Goal: Transaction & Acquisition: Purchase product/service

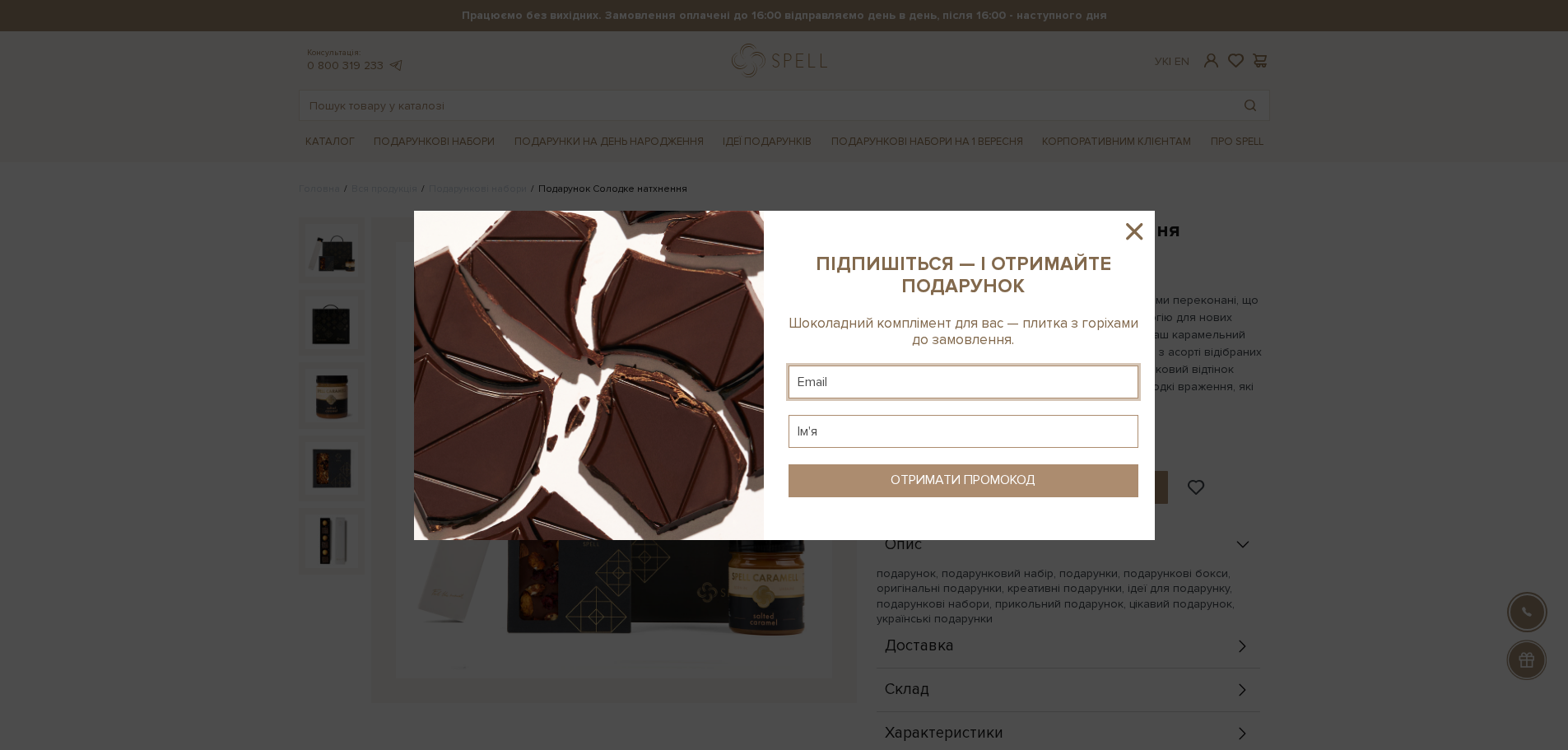
click at [864, 368] on input "text" at bounding box center [964, 381] width 350 height 33
type input "ivannahamash@gmail.com"
click at [822, 429] on input "text" at bounding box center [964, 431] width 350 height 33
type input "Ivanna"
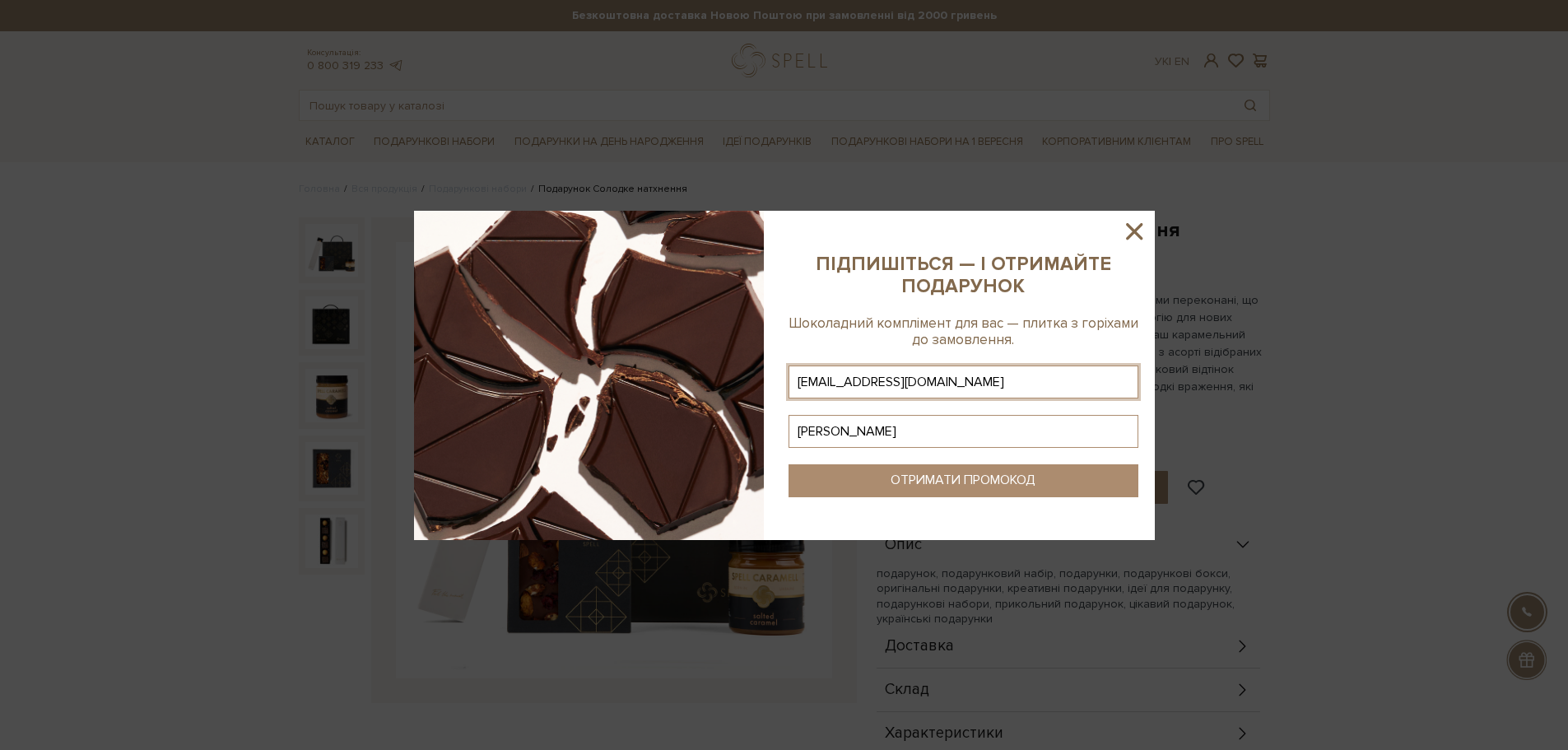
click at [902, 475] on div "ОТРИМАТИ ПРОМОКОД" at bounding box center [963, 480] width 145 height 16
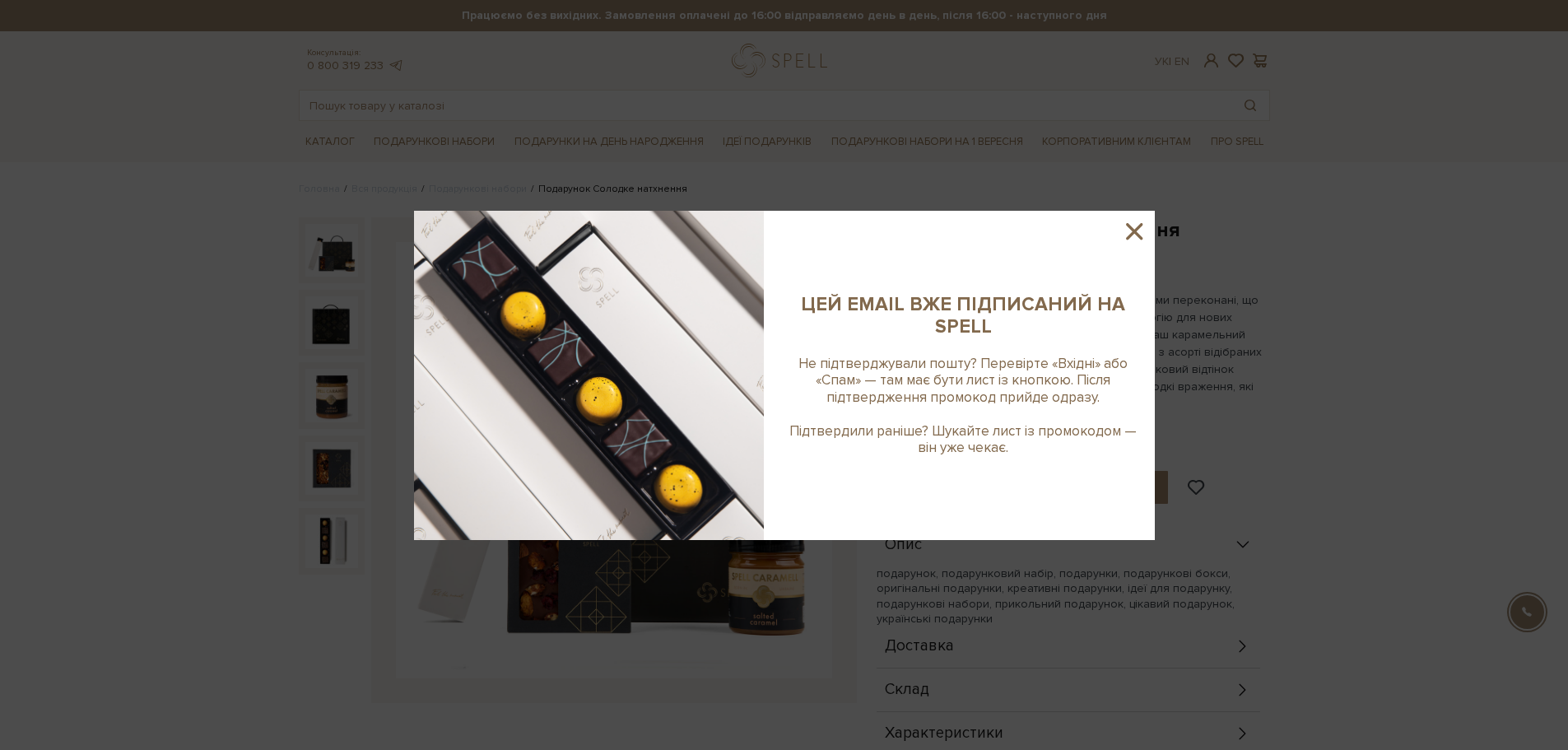
click at [1129, 228] on icon at bounding box center [1133, 231] width 16 height 16
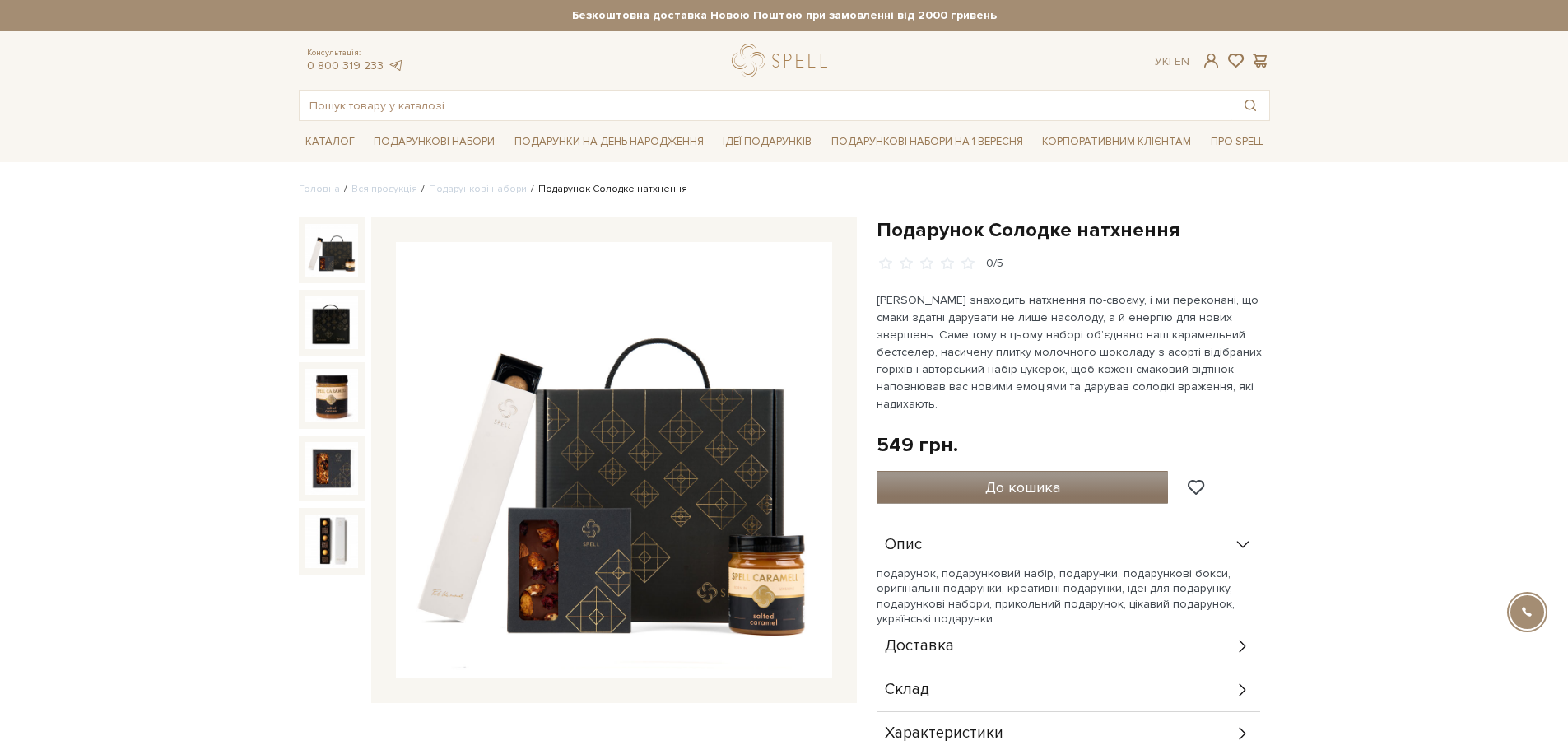
click at [1056, 478] on span "До кошика" at bounding box center [1023, 487] width 75 height 18
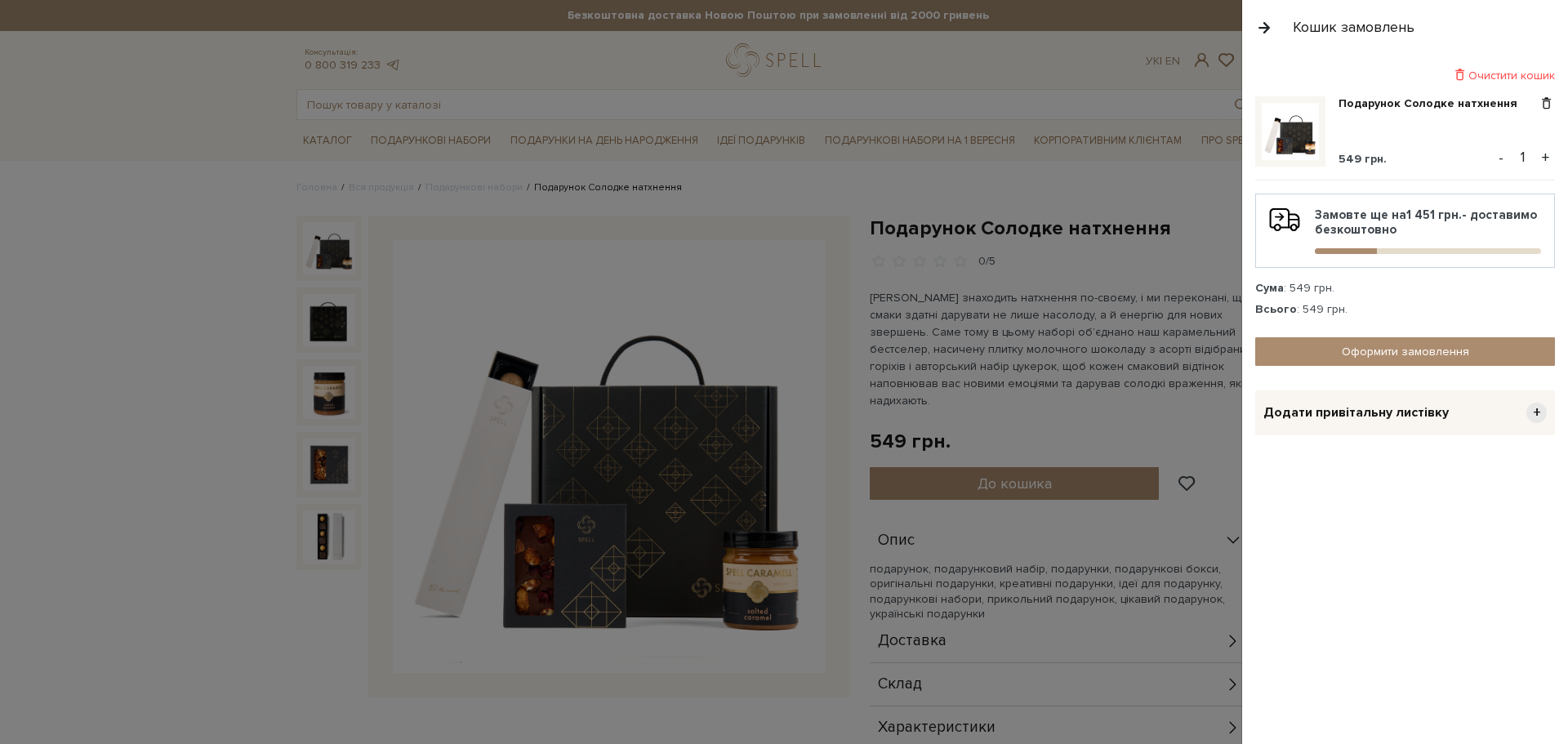
click at [1547, 157] on button "+" at bounding box center [1546, 158] width 19 height 24
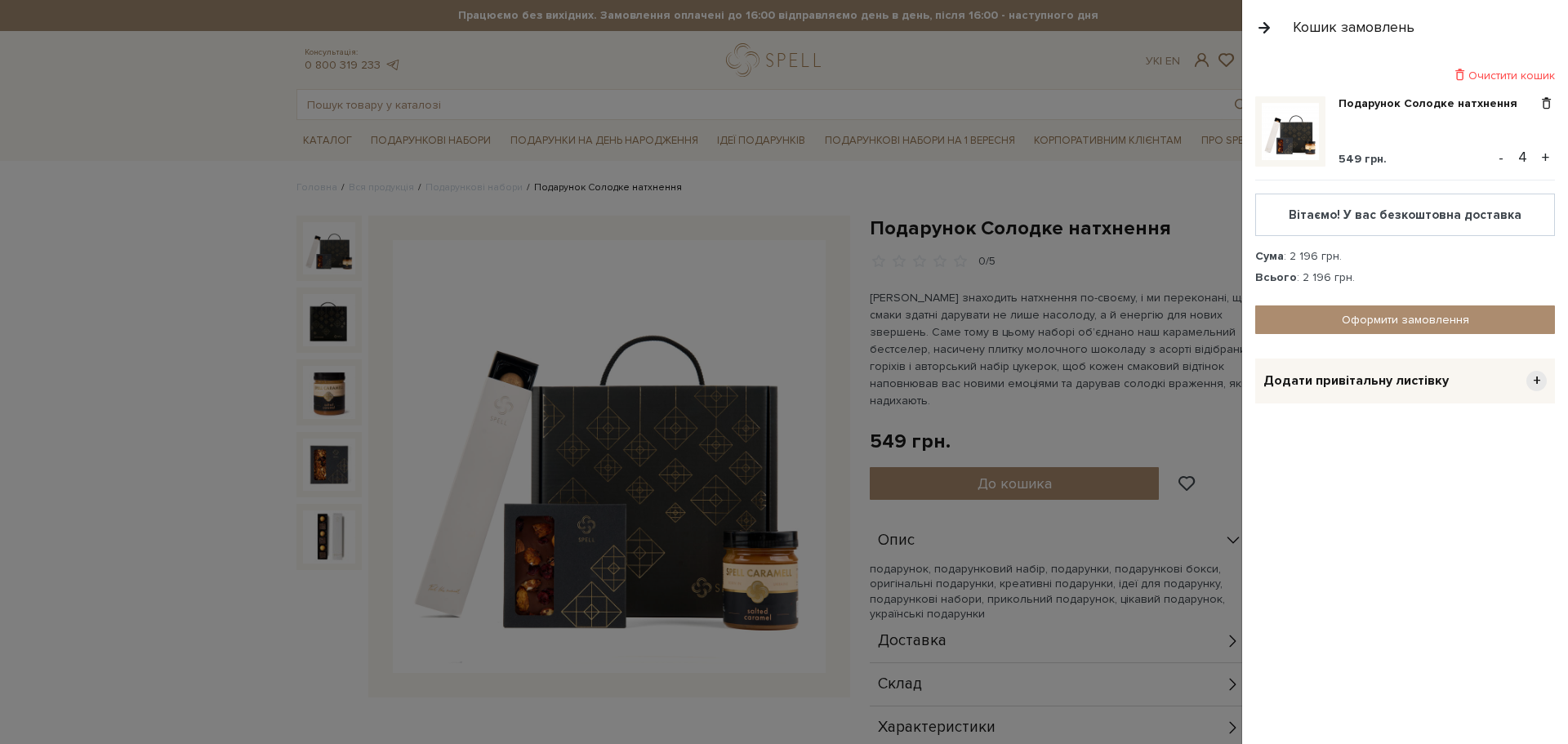
click at [1367, 162] on span "549 грн." at bounding box center [1363, 159] width 49 height 14
click at [1289, 139] on img at bounding box center [1290, 131] width 57 height 57
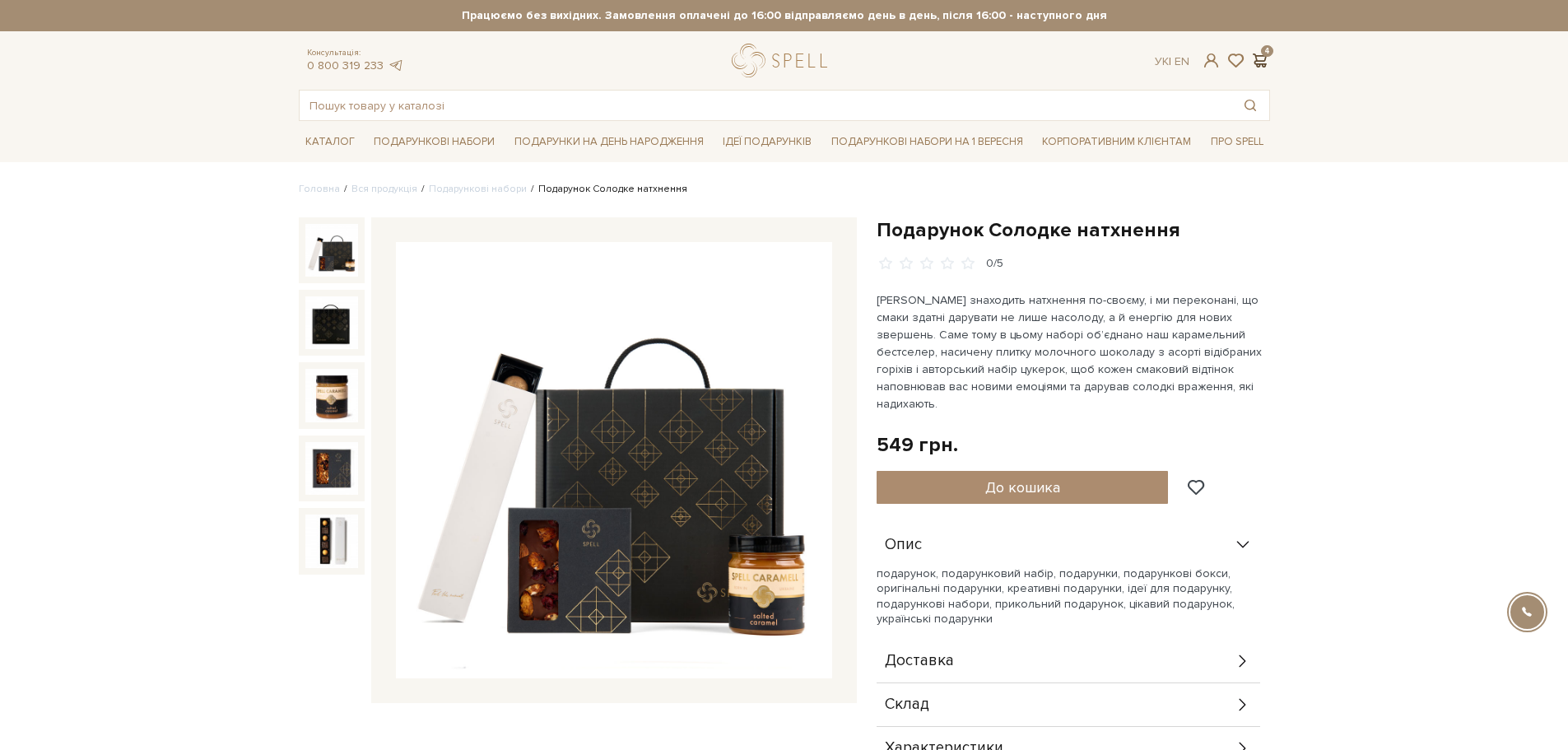
click at [1261, 61] on span at bounding box center [1259, 60] width 20 height 17
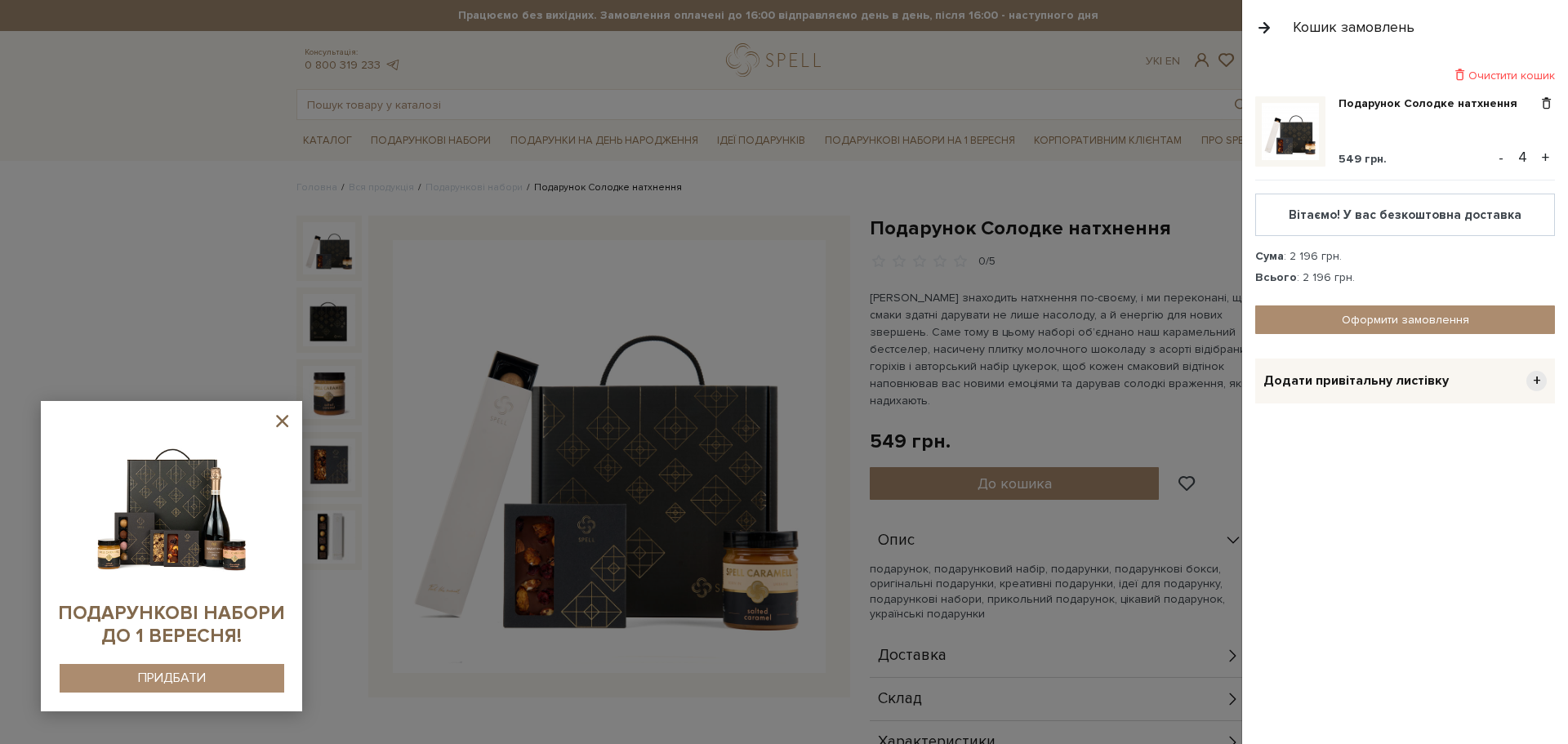
click at [1547, 153] on button "+" at bounding box center [1546, 158] width 19 height 24
click at [1544, 160] on button "+" at bounding box center [1546, 158] width 19 height 24
click at [1546, 156] on button "+" at bounding box center [1546, 158] width 19 height 24
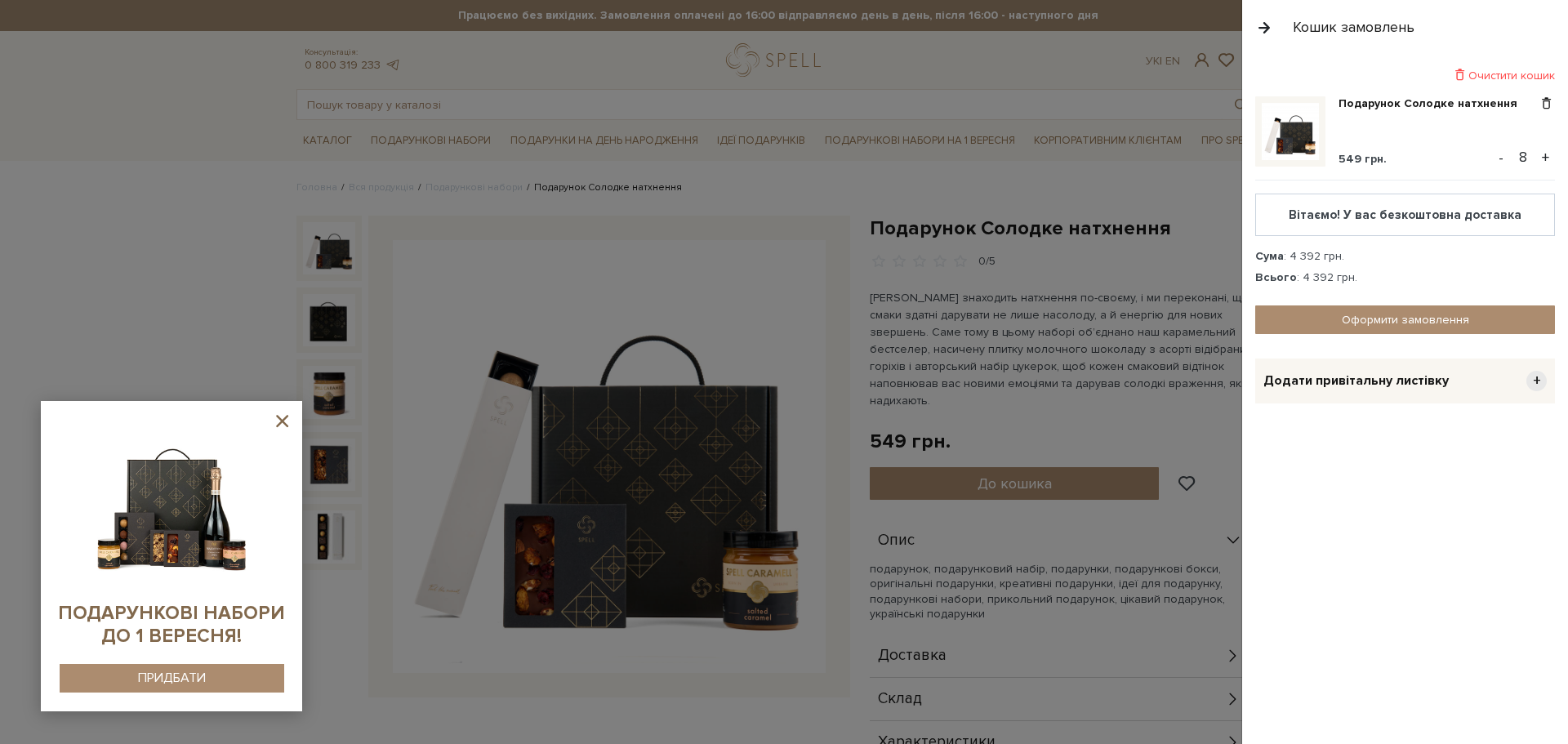
click at [1546, 156] on button "+" at bounding box center [1546, 158] width 19 height 24
click at [1394, 318] on link "Оформити замовлення" at bounding box center [1405, 319] width 300 height 29
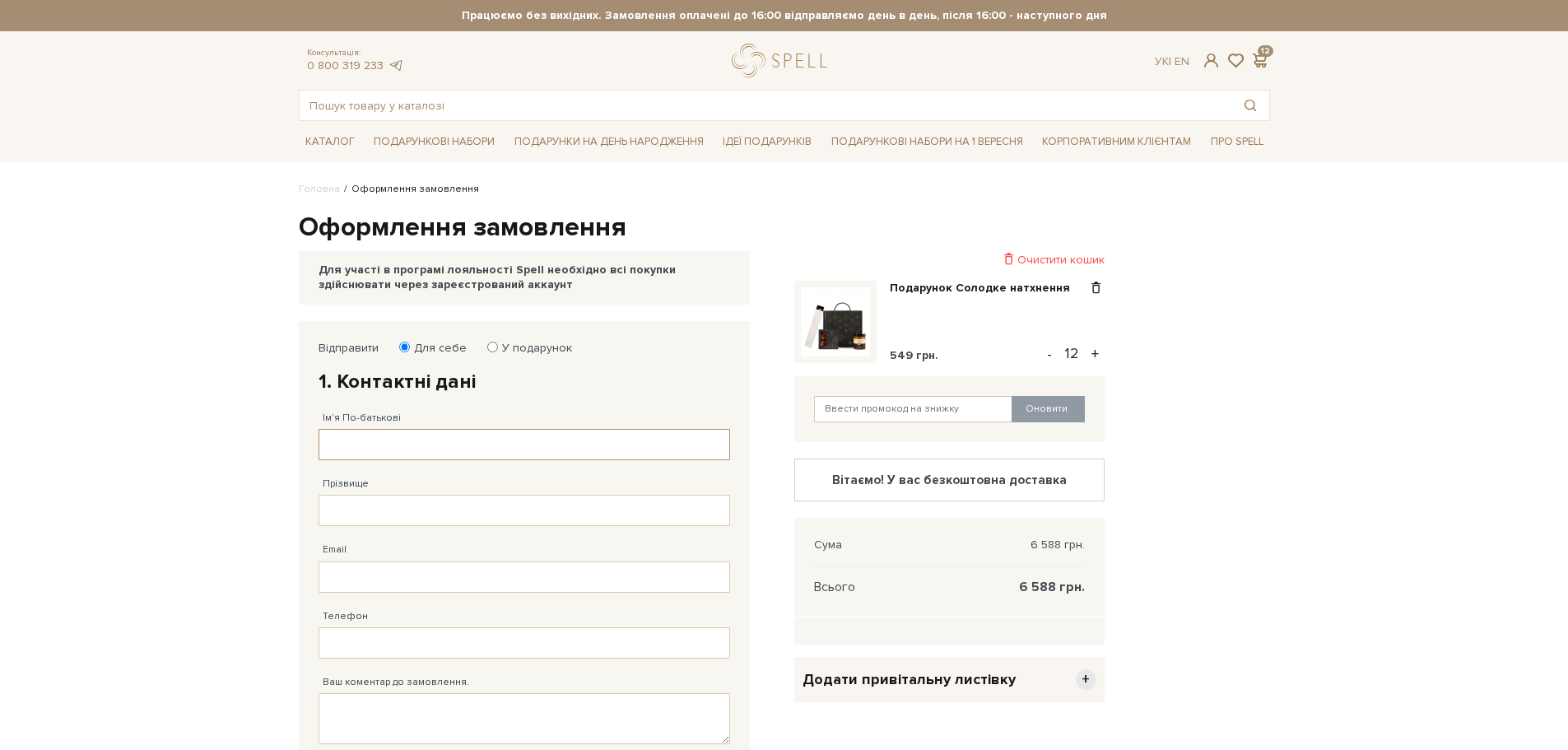
click at [410, 438] on input "Ім'я По-батькові" at bounding box center [523, 444] width 411 height 31
type input "[PERSON_NAME]"
click at [365, 523] on input "Прізвище" at bounding box center [523, 510] width 411 height 31
click at [402, 504] on input "Прізвище" at bounding box center [523, 510] width 411 height 31
click at [403, 512] on input "Прізвище" at bounding box center [523, 510] width 411 height 31
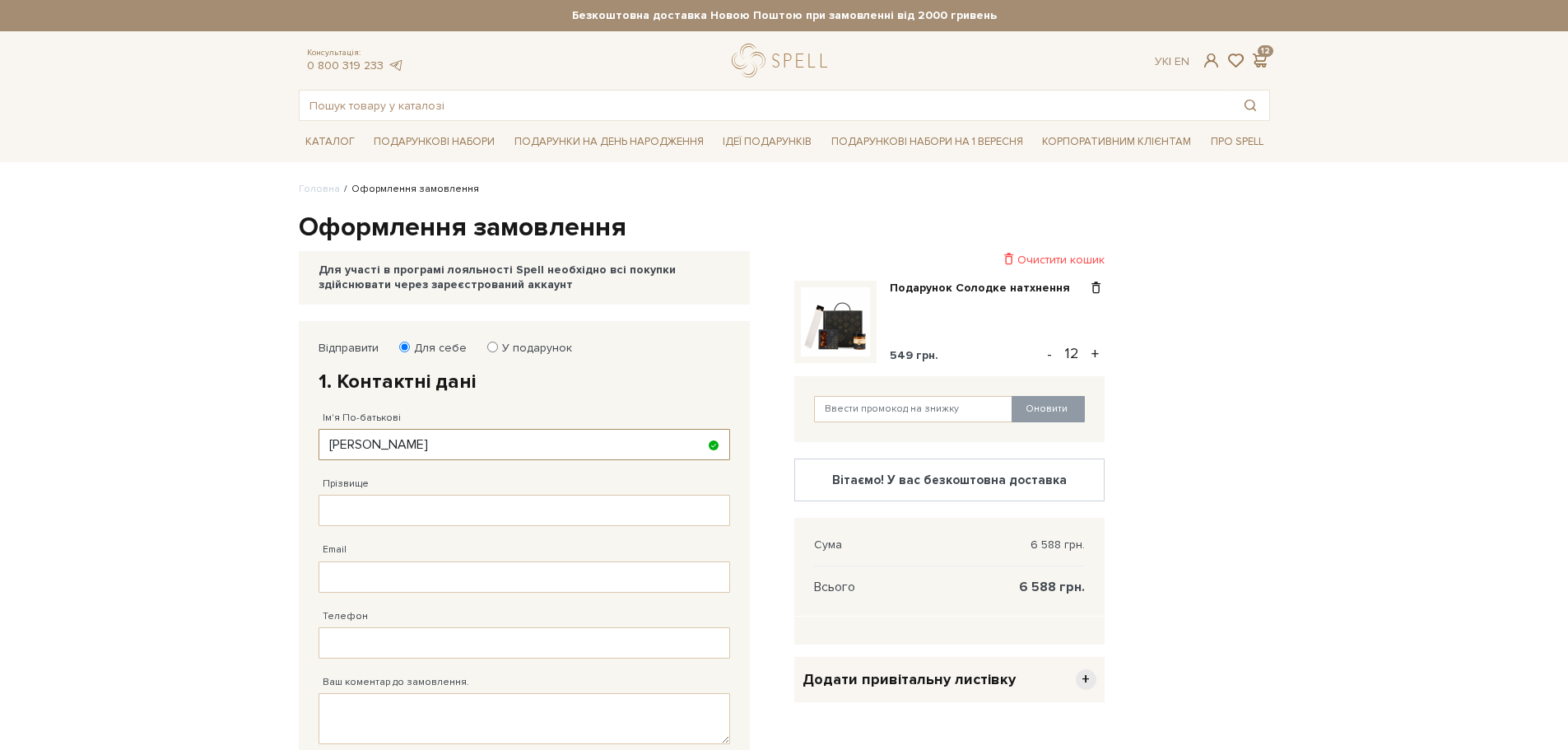
type input "[PERSON_NAME]"
click at [340, 504] on input "Прізвище" at bounding box center [523, 510] width 411 height 31
type input "[PERSON_NAME]"
click at [371, 582] on input "Email" at bounding box center [523, 576] width 411 height 31
type input "ш"
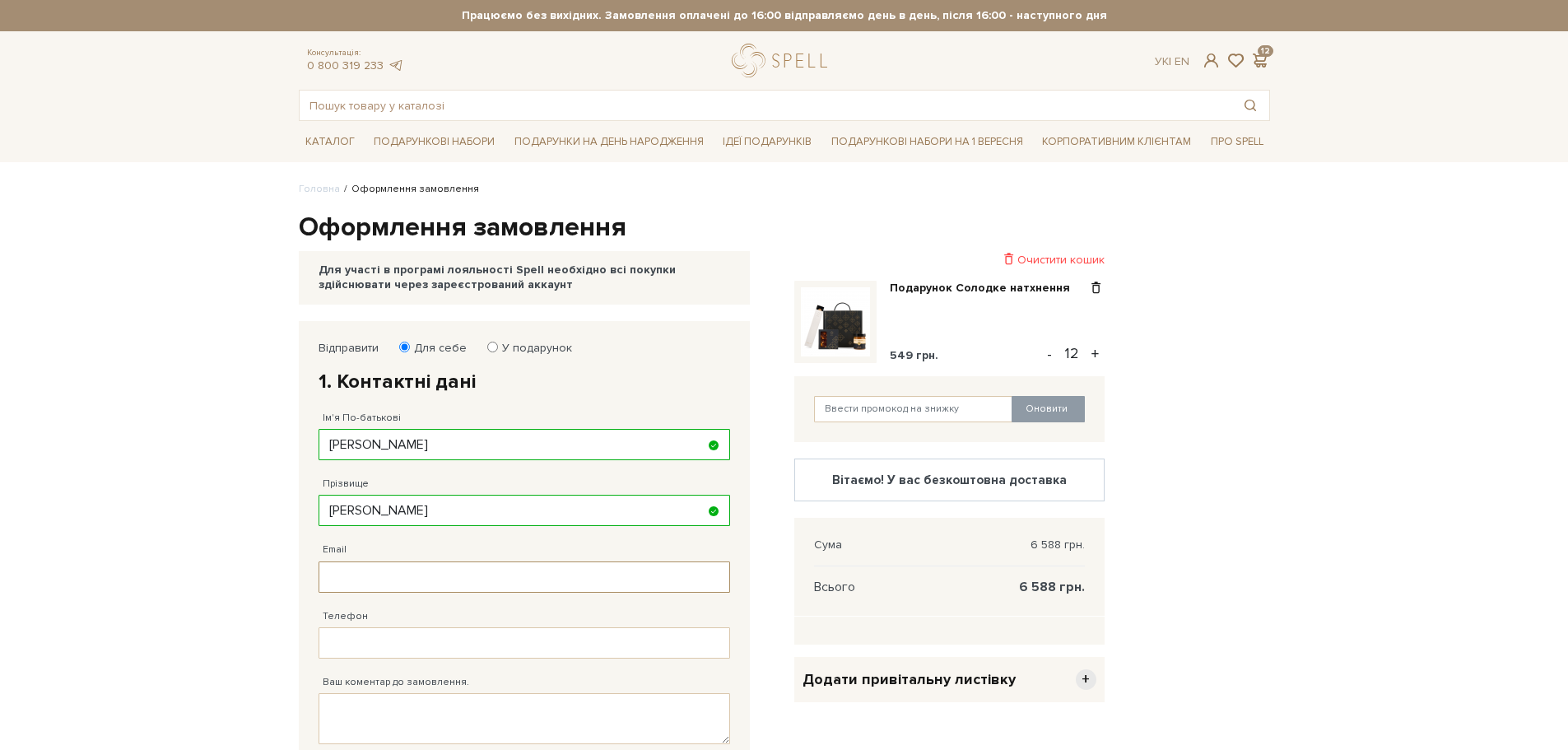
type input "г"
type input "ш"
type input "[EMAIL_ADDRESS][DOMAIN_NAME]"
click at [373, 649] on input "Телефон" at bounding box center [523, 642] width 411 height 31
click at [942, 407] on input "text" at bounding box center [914, 409] width 200 height 26
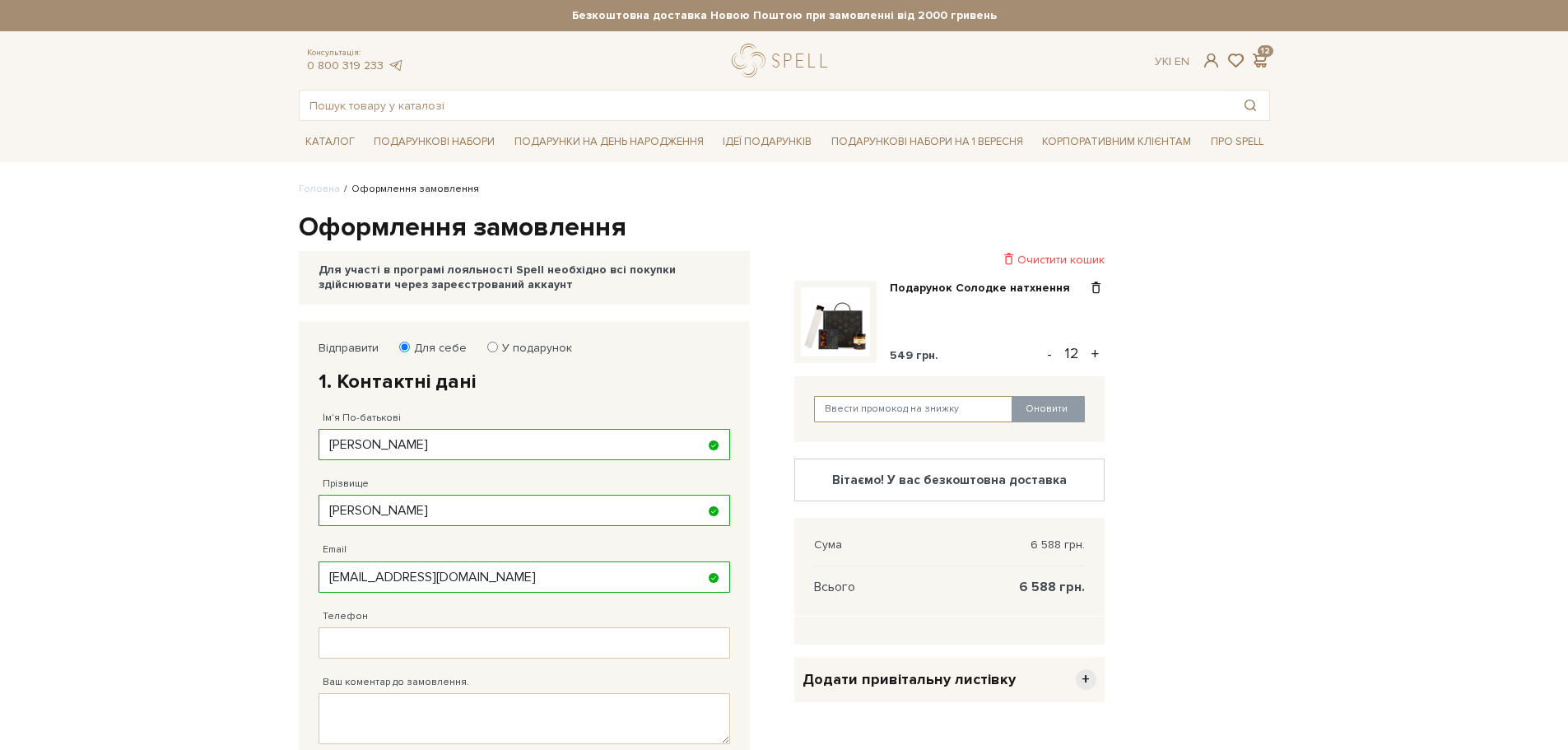
type input "CORPSPELL6"
click at [1044, 410] on button "Оновити" at bounding box center [1048, 409] width 73 height 26
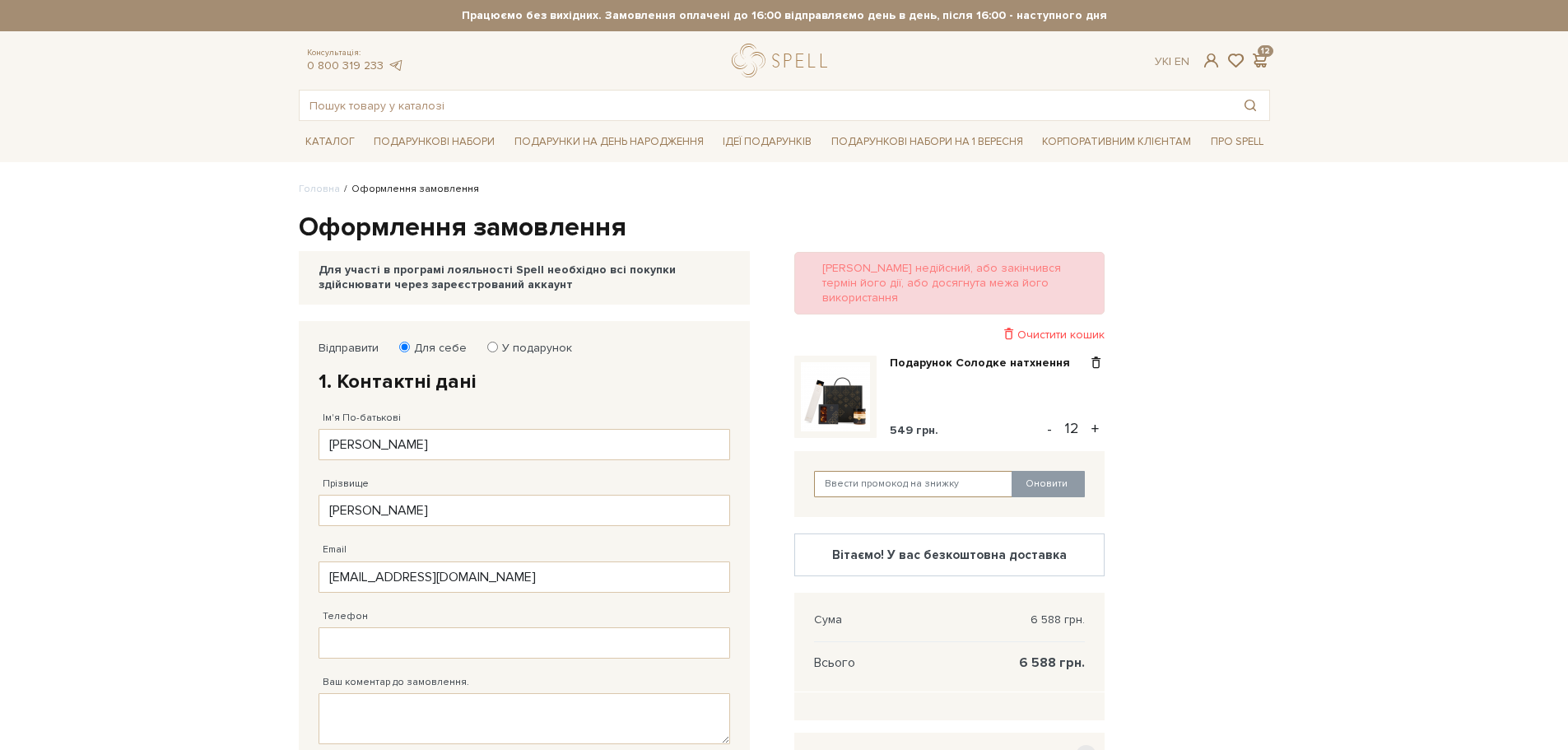
click at [935, 474] on input "text" at bounding box center [914, 484] width 200 height 26
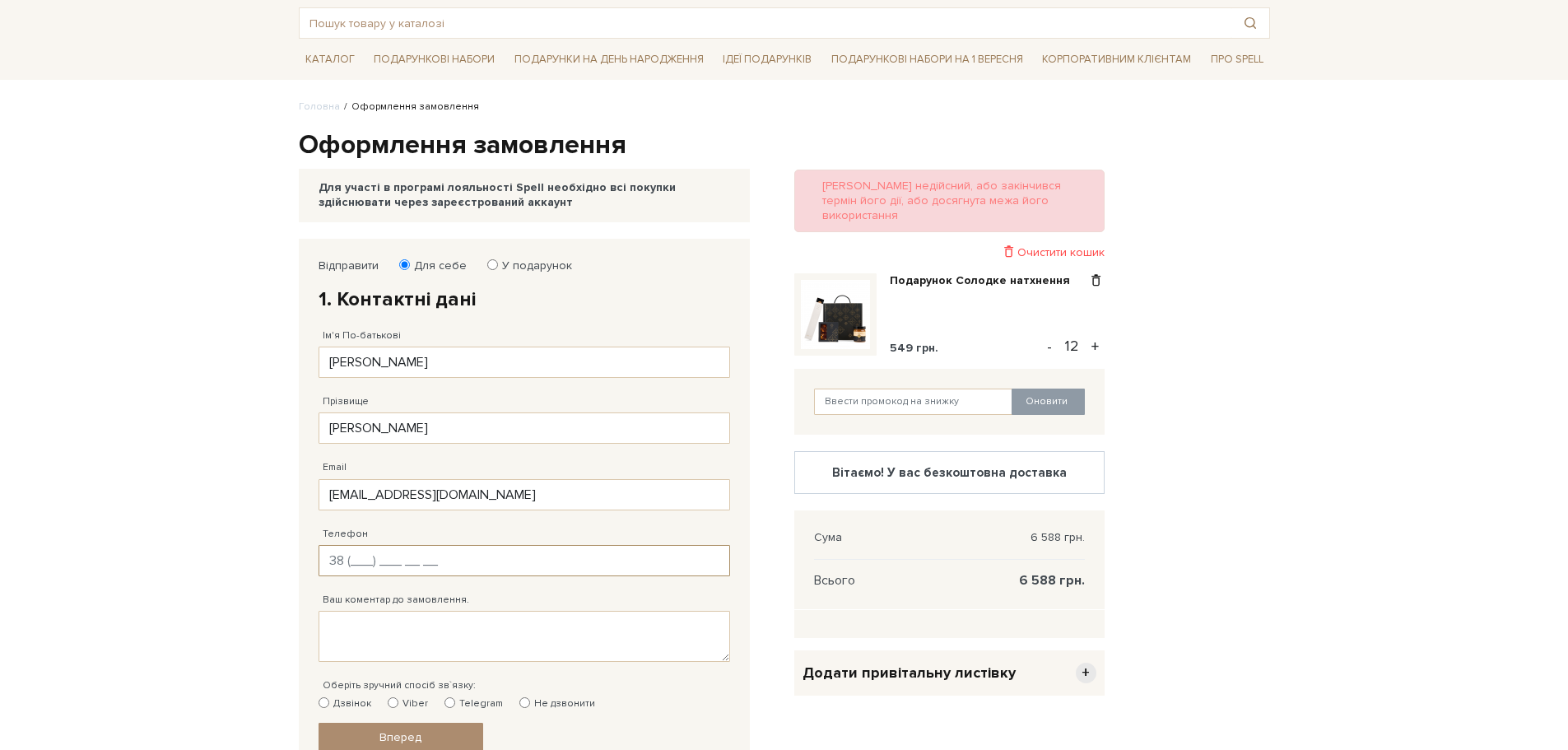
click at [415, 566] on input "Телефон" at bounding box center [523, 560] width 411 height 31
click at [386, 561] on input "Телефон" at bounding box center [523, 560] width 411 height 31
type input "[PHONE_NUMBER]"
click at [338, 640] on textarea "Ваш коментар до замовлення." at bounding box center [523, 636] width 411 height 51
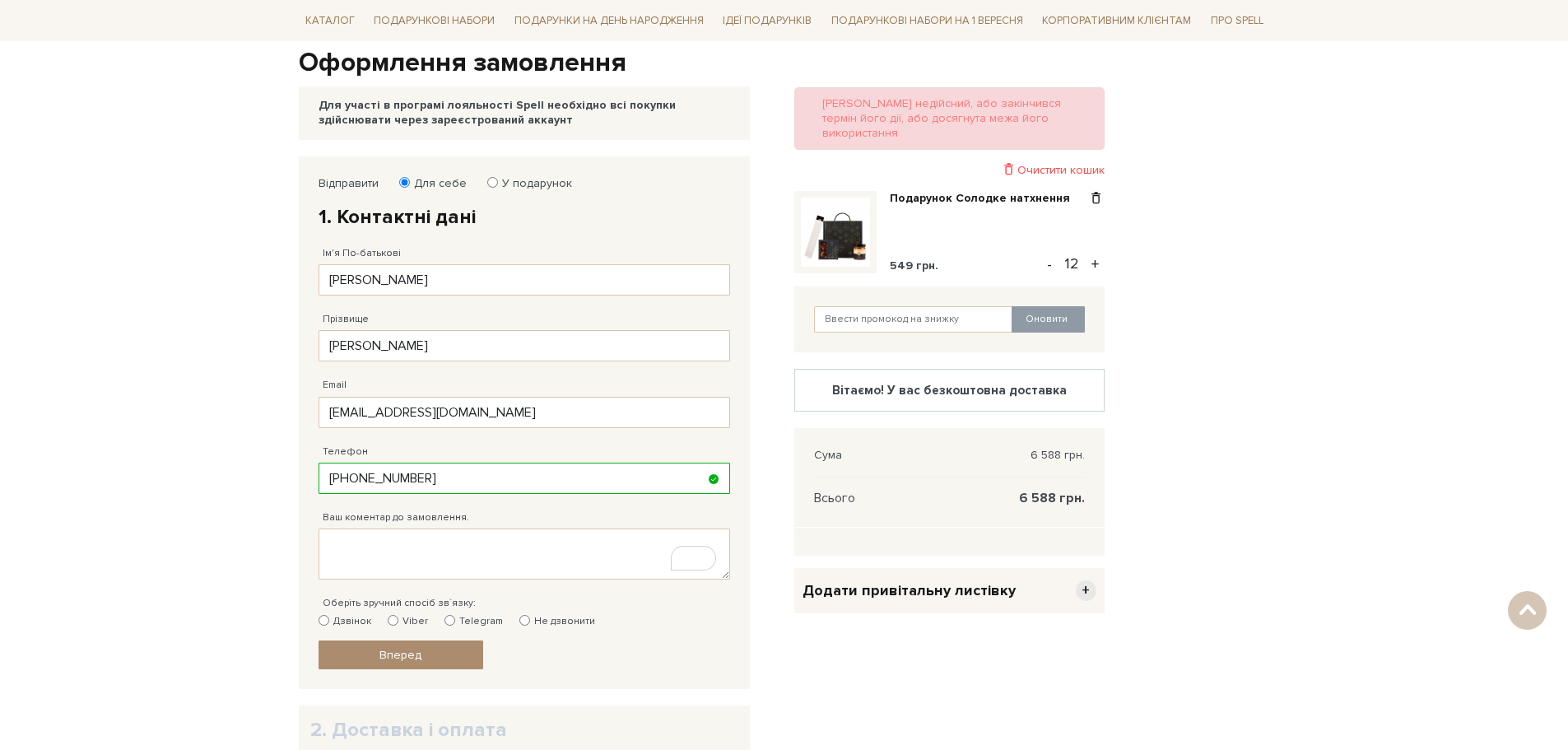
click at [520, 620] on input "Не дзвонити" at bounding box center [524, 619] width 10 height 10
radio input "true"
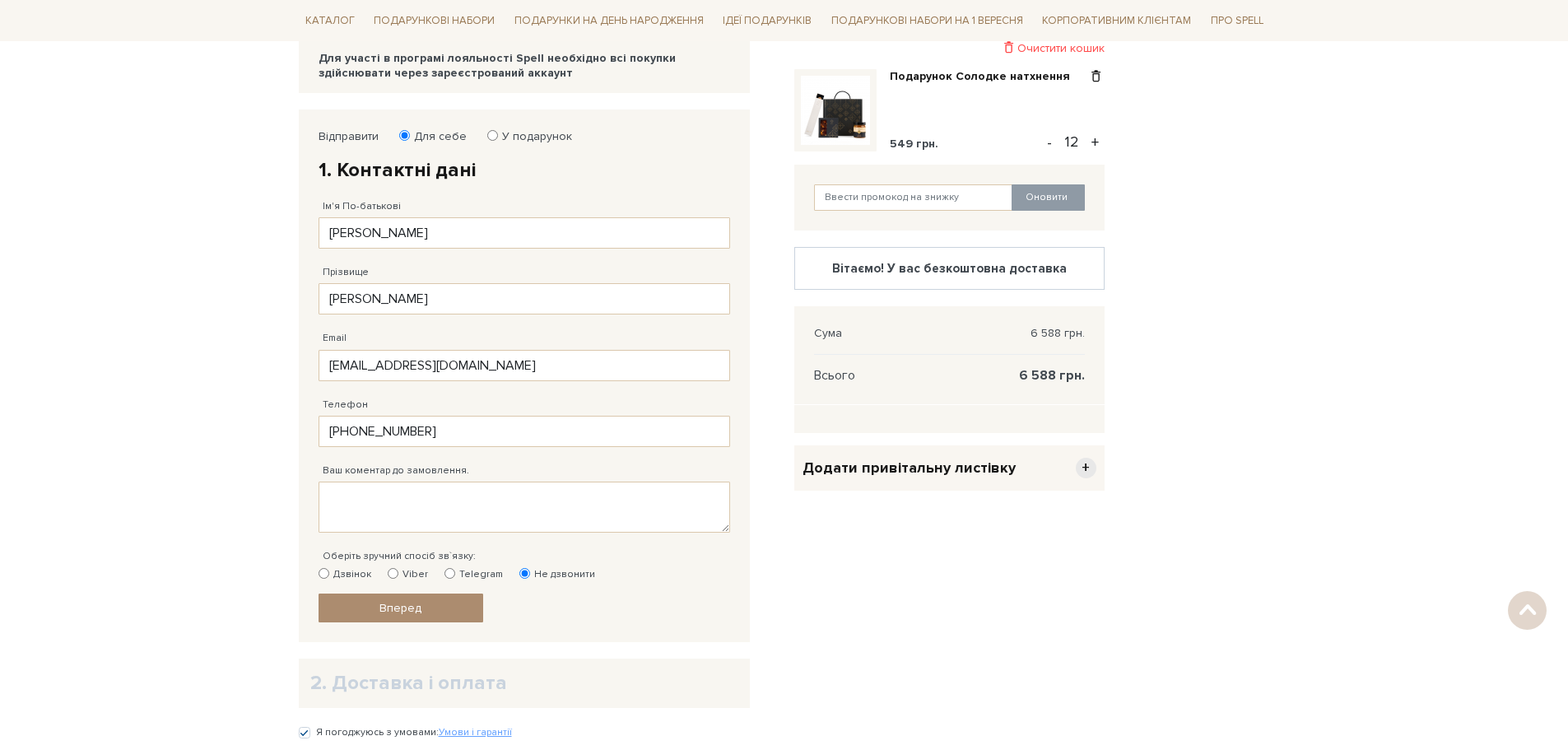
scroll to position [247, 0]
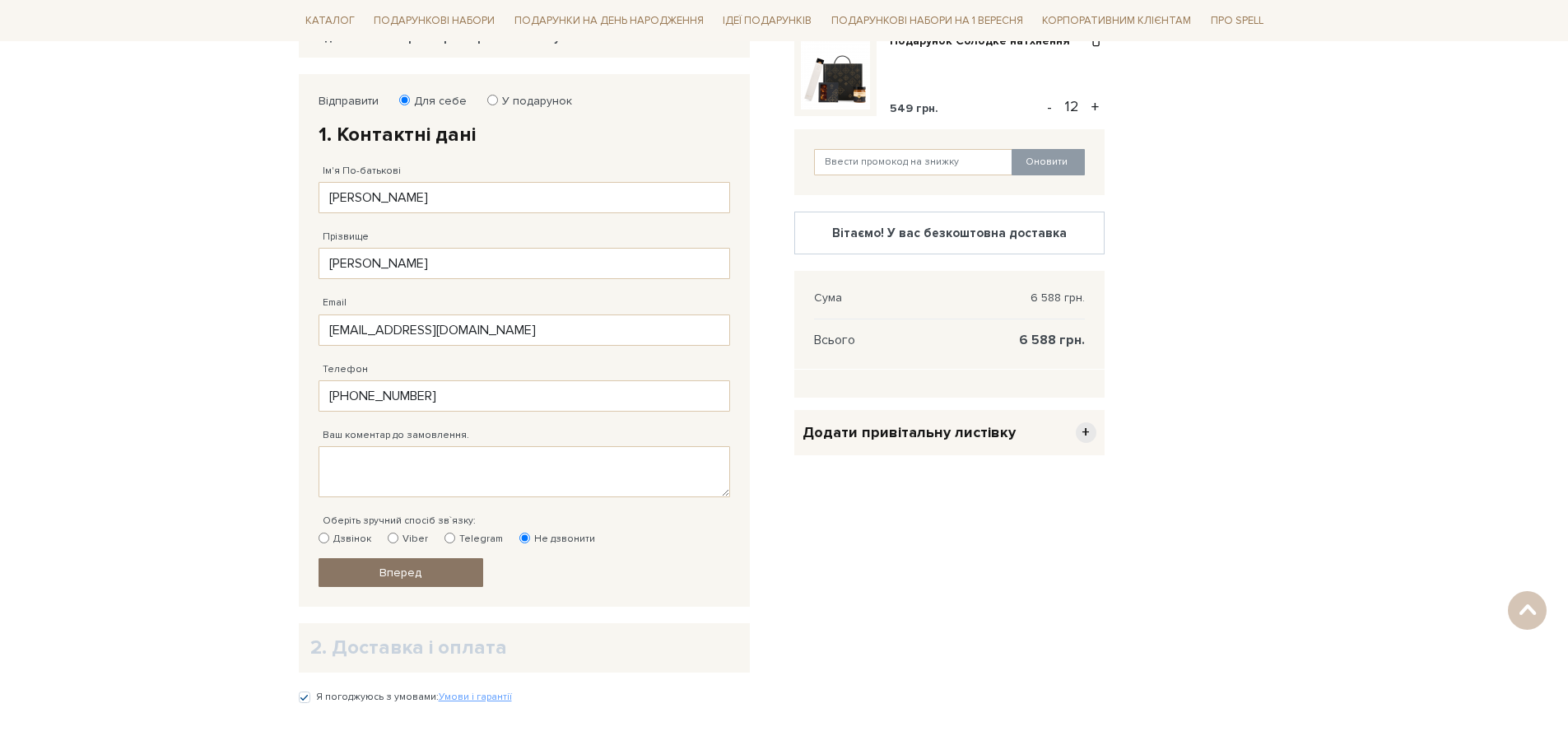
click at [366, 570] on link "Вперед" at bounding box center [400, 572] width 165 height 29
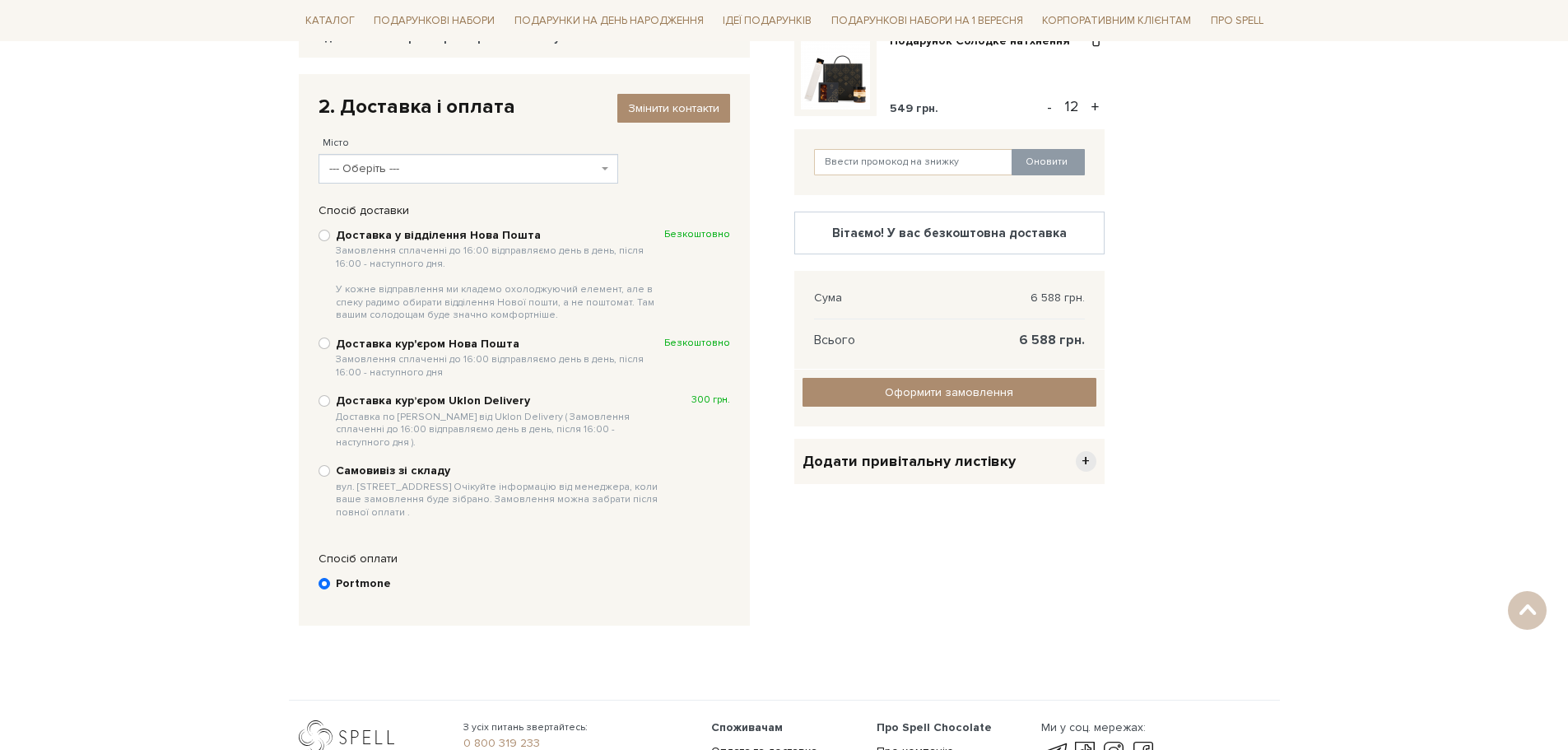
scroll to position [321, 0]
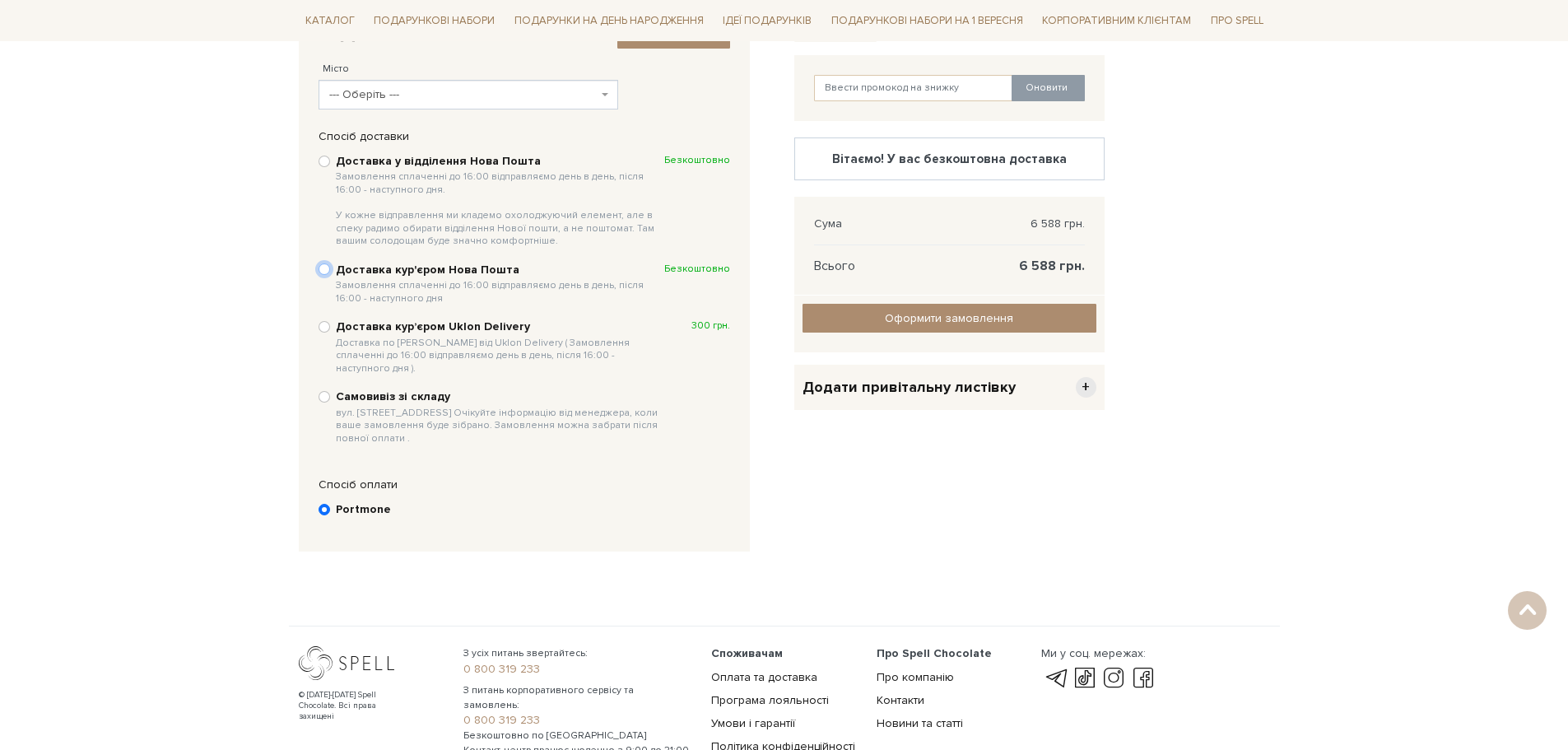
click at [322, 271] on input "Доставка кур'єром Нова Пошта Замовлення сплаченні до 16:00 відправляємо день в …" at bounding box center [324, 269] width 11 height 11
radio input "true"
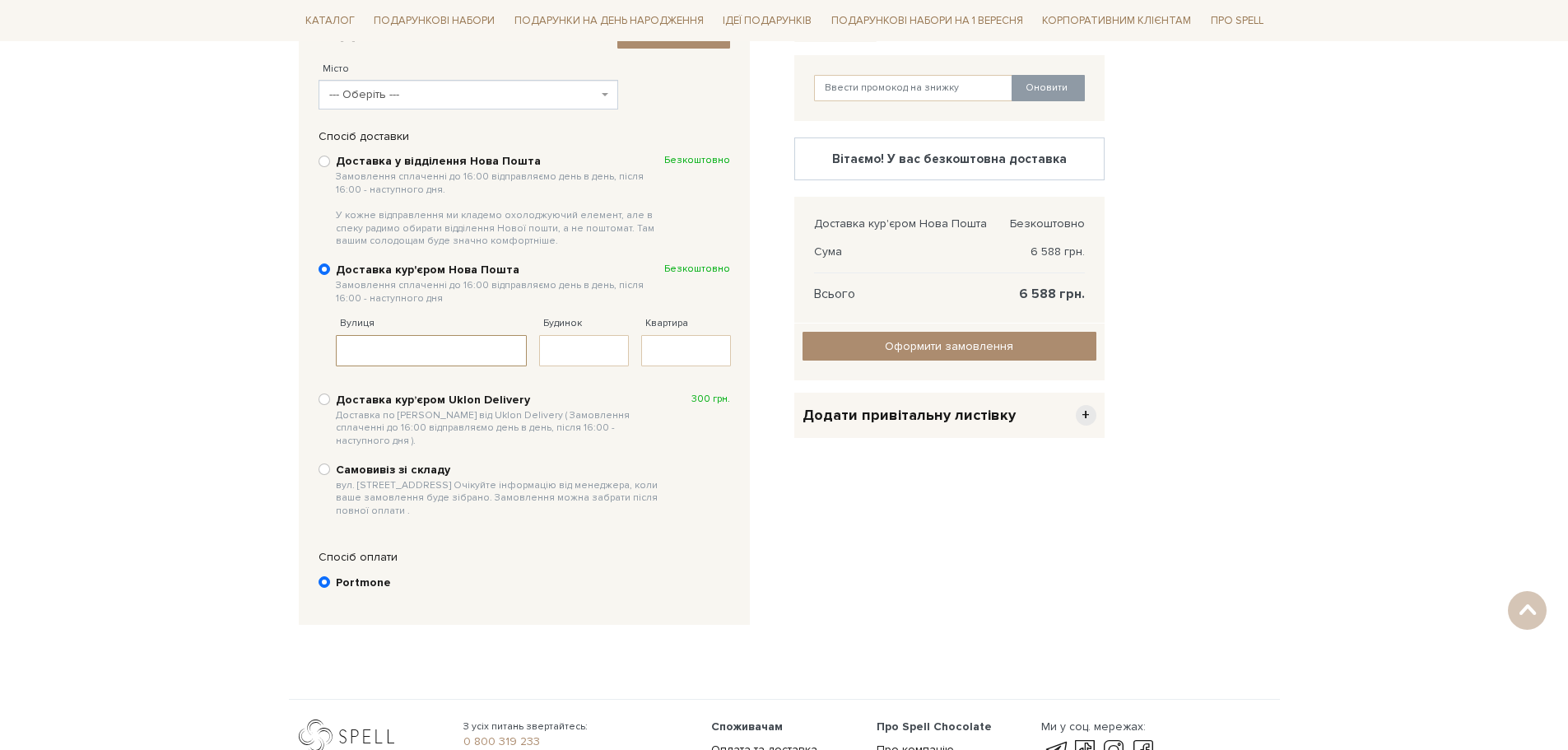
click at [440, 351] on input "Вулиця" at bounding box center [432, 350] width 192 height 31
type input "I"
type input "[PERSON_NAME]"
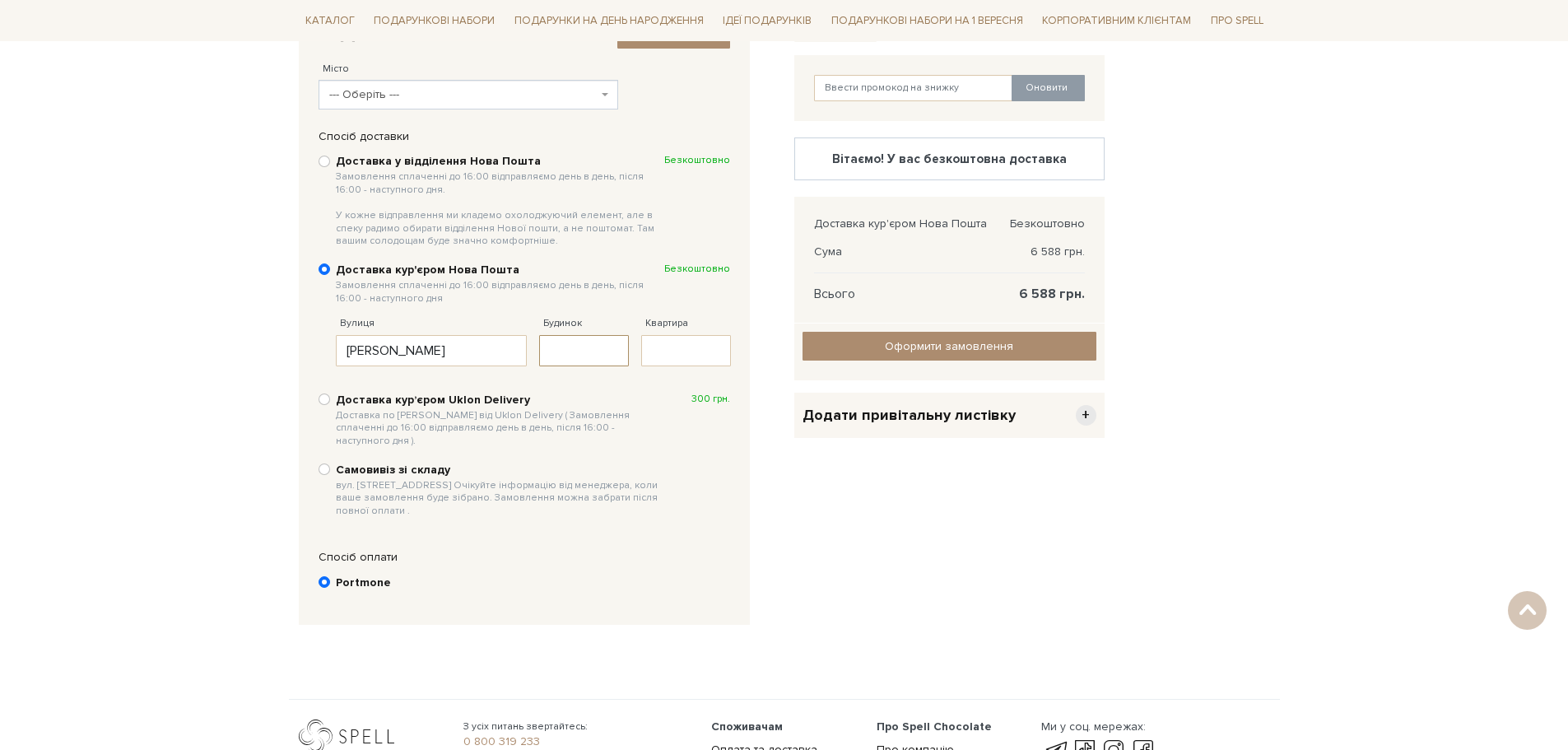
click at [573, 343] on input "Будинок" at bounding box center [584, 350] width 89 height 31
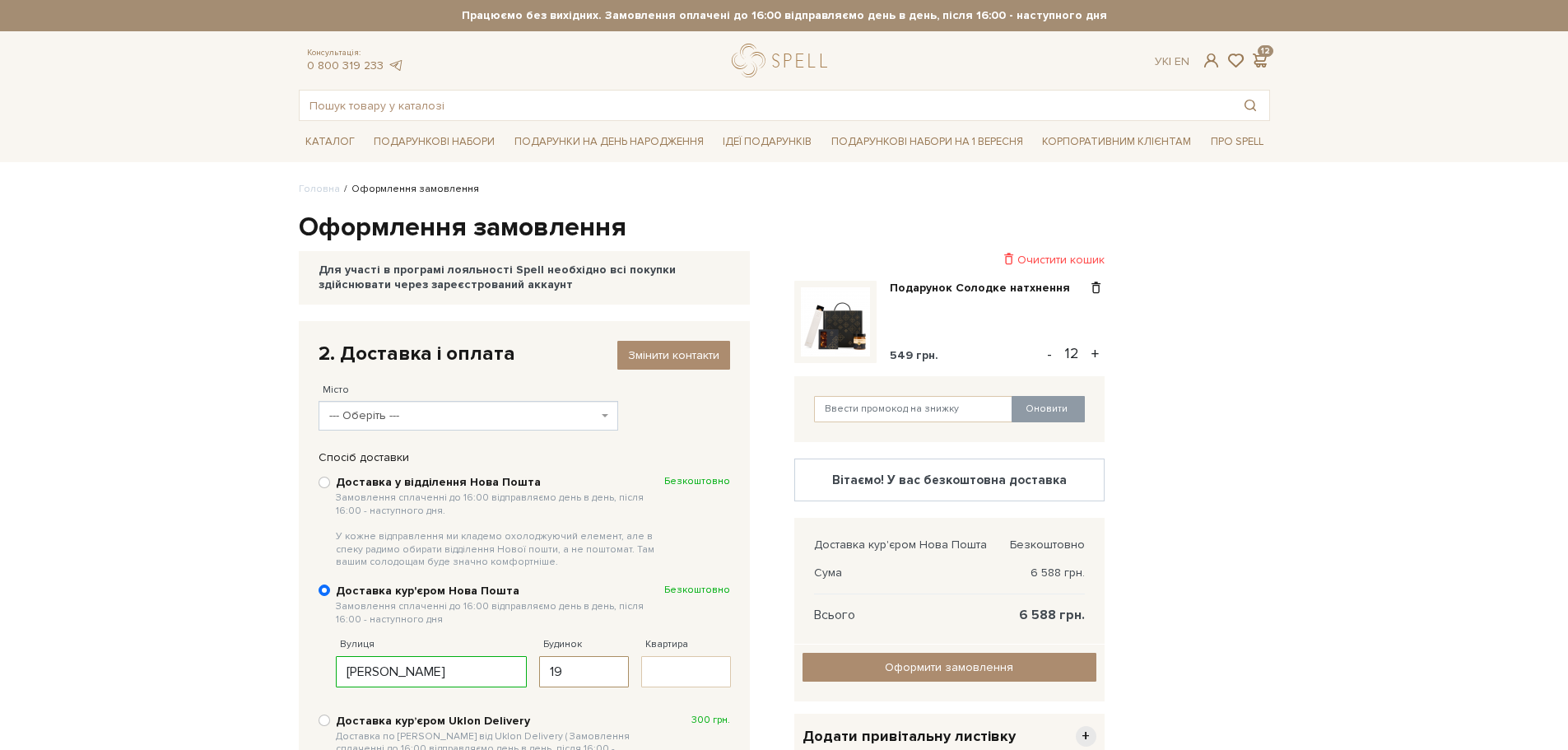
scroll to position [247, 0]
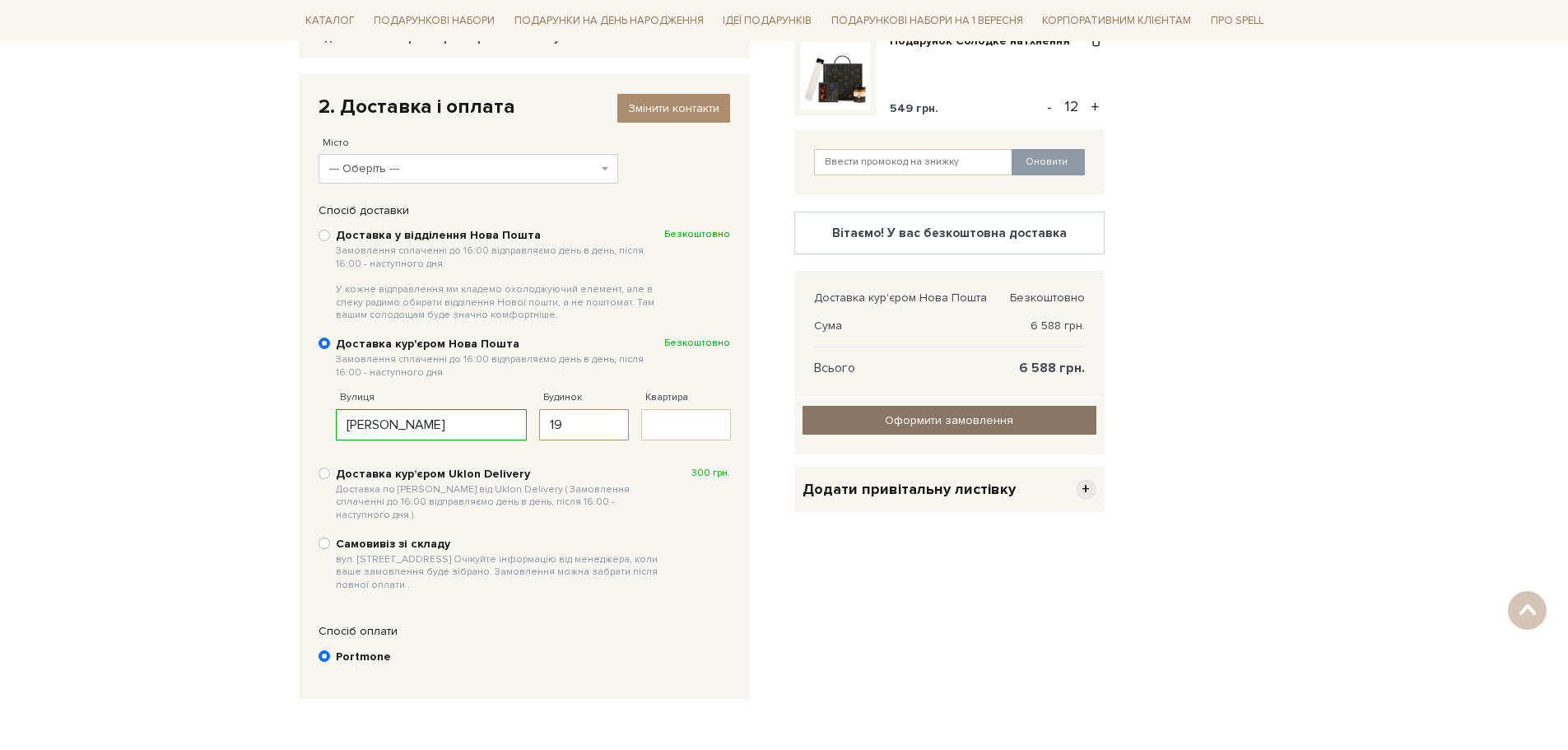
type input "19"
click at [971, 410] on link "Оформити замовлення" at bounding box center [950, 420] width 294 height 29
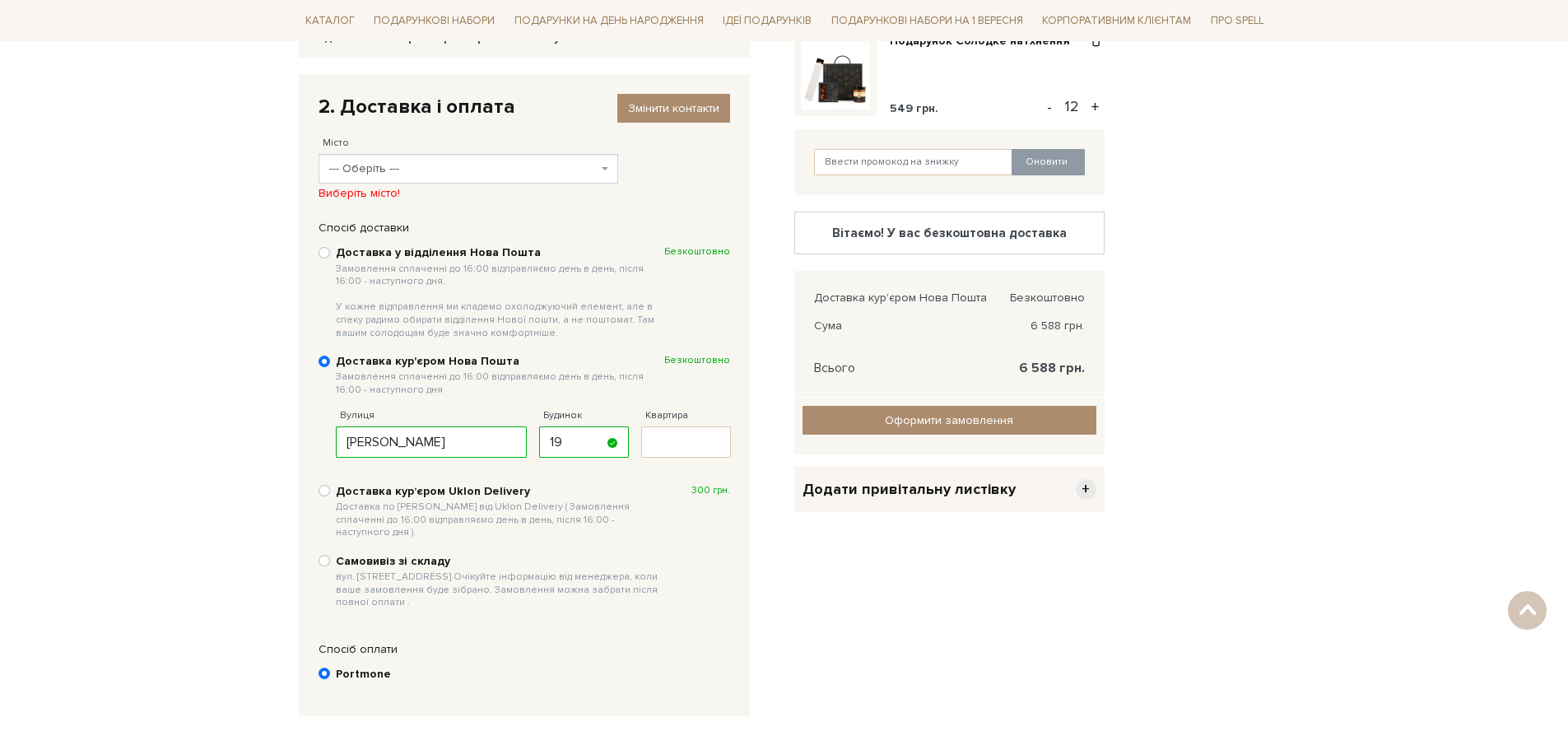
click at [417, 168] on span "--- Оберіть ---" at bounding box center [464, 168] width 269 height 16
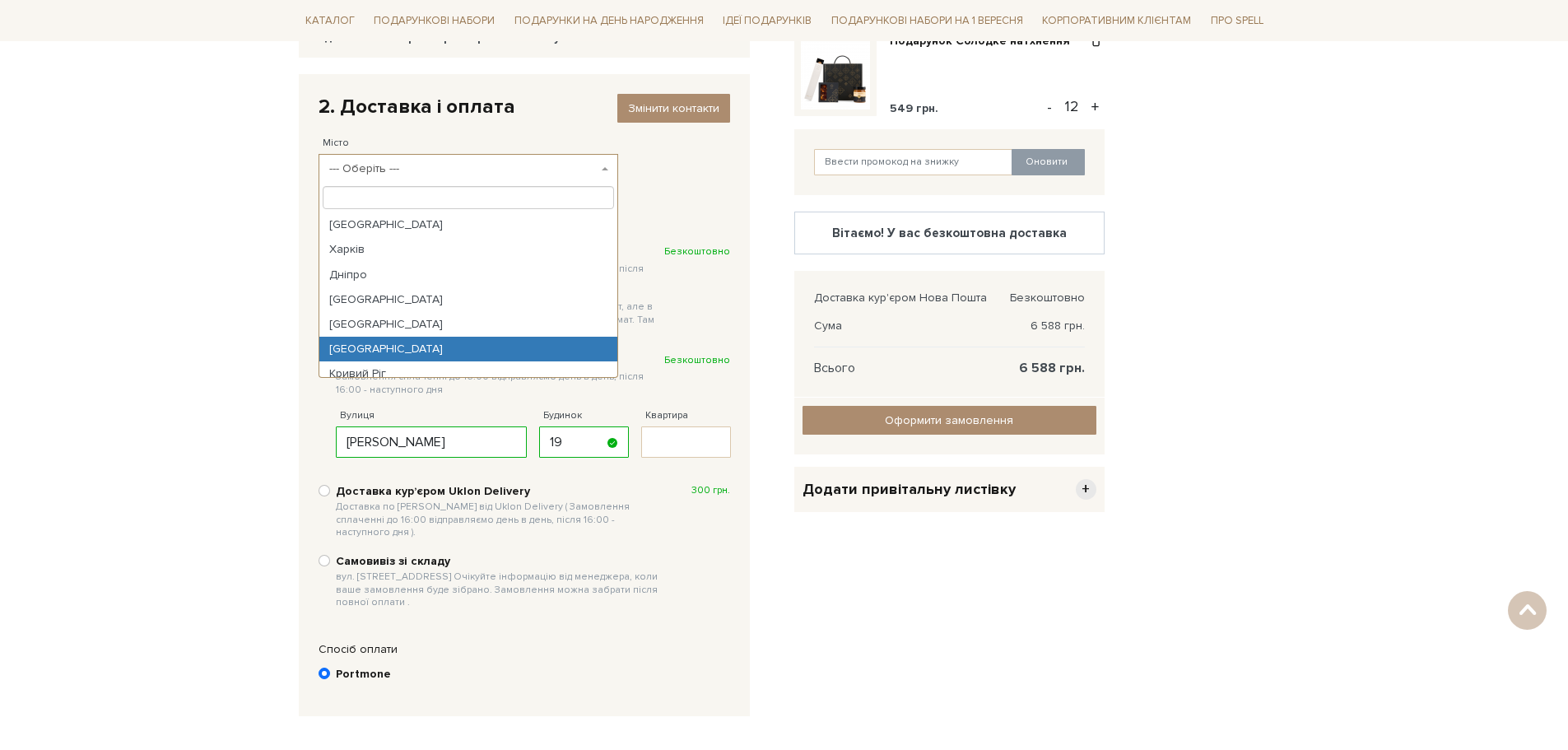
select select "[GEOGRAPHIC_DATA]"
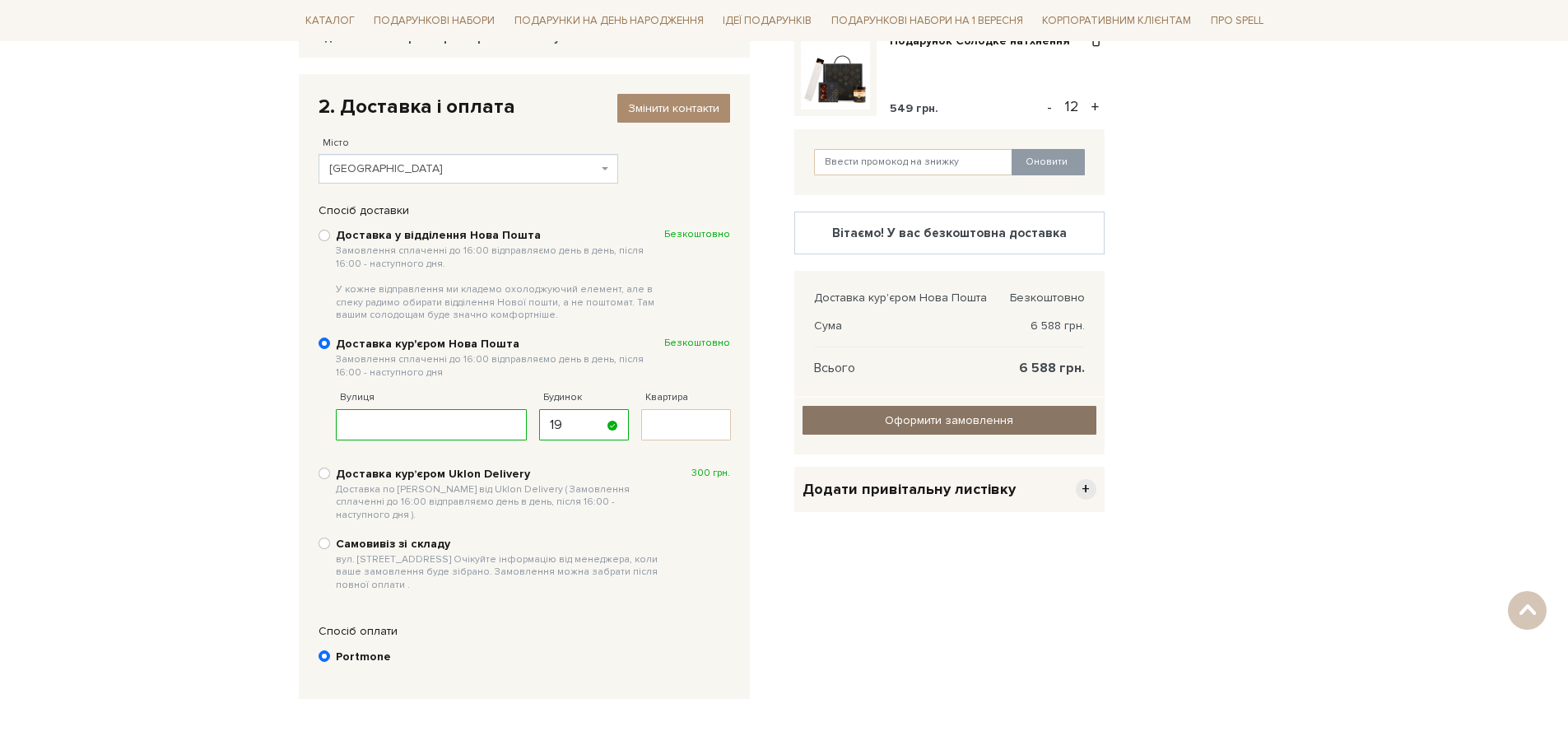
click at [970, 417] on span "Оформити замовлення" at bounding box center [949, 420] width 128 height 14
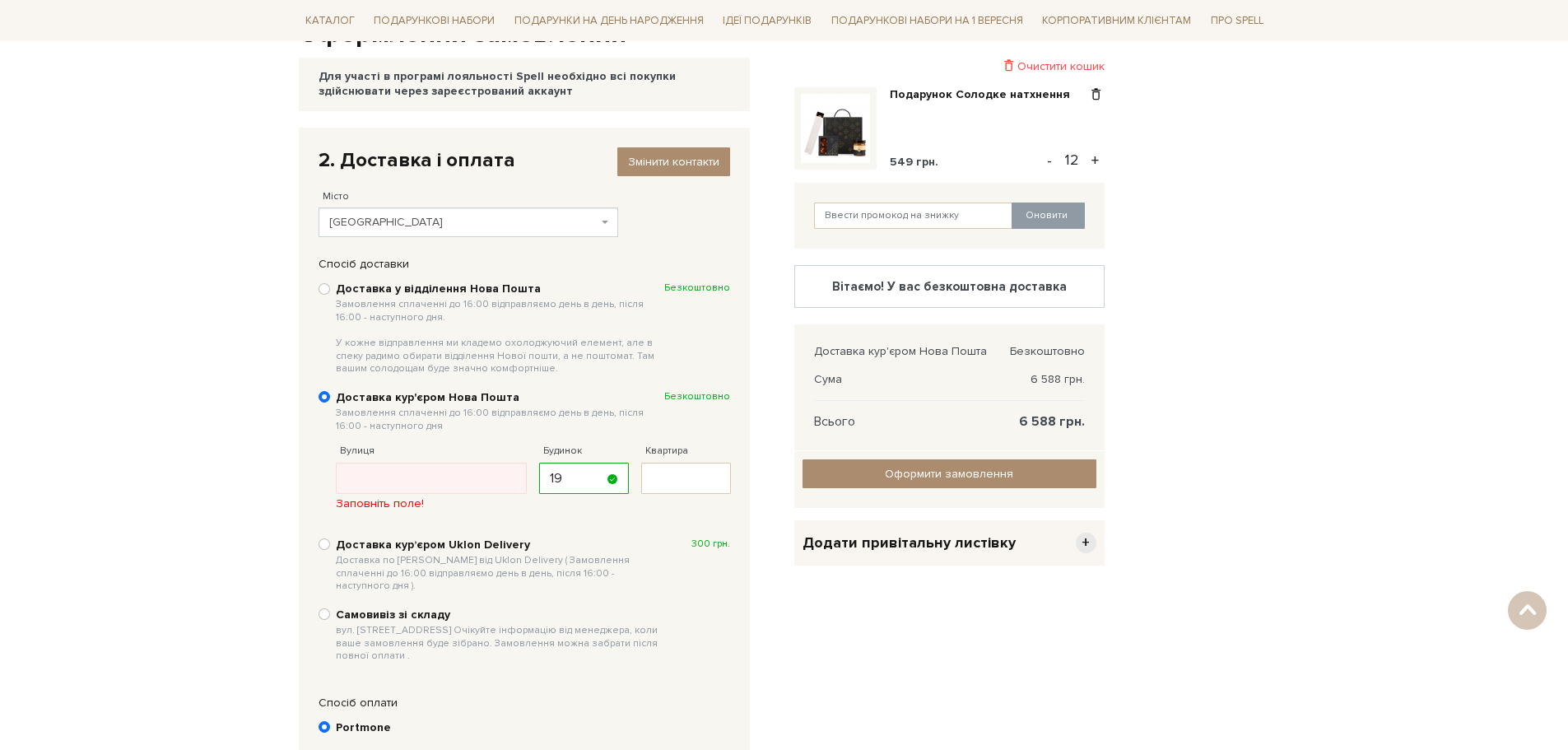
scroll to position [165, 0]
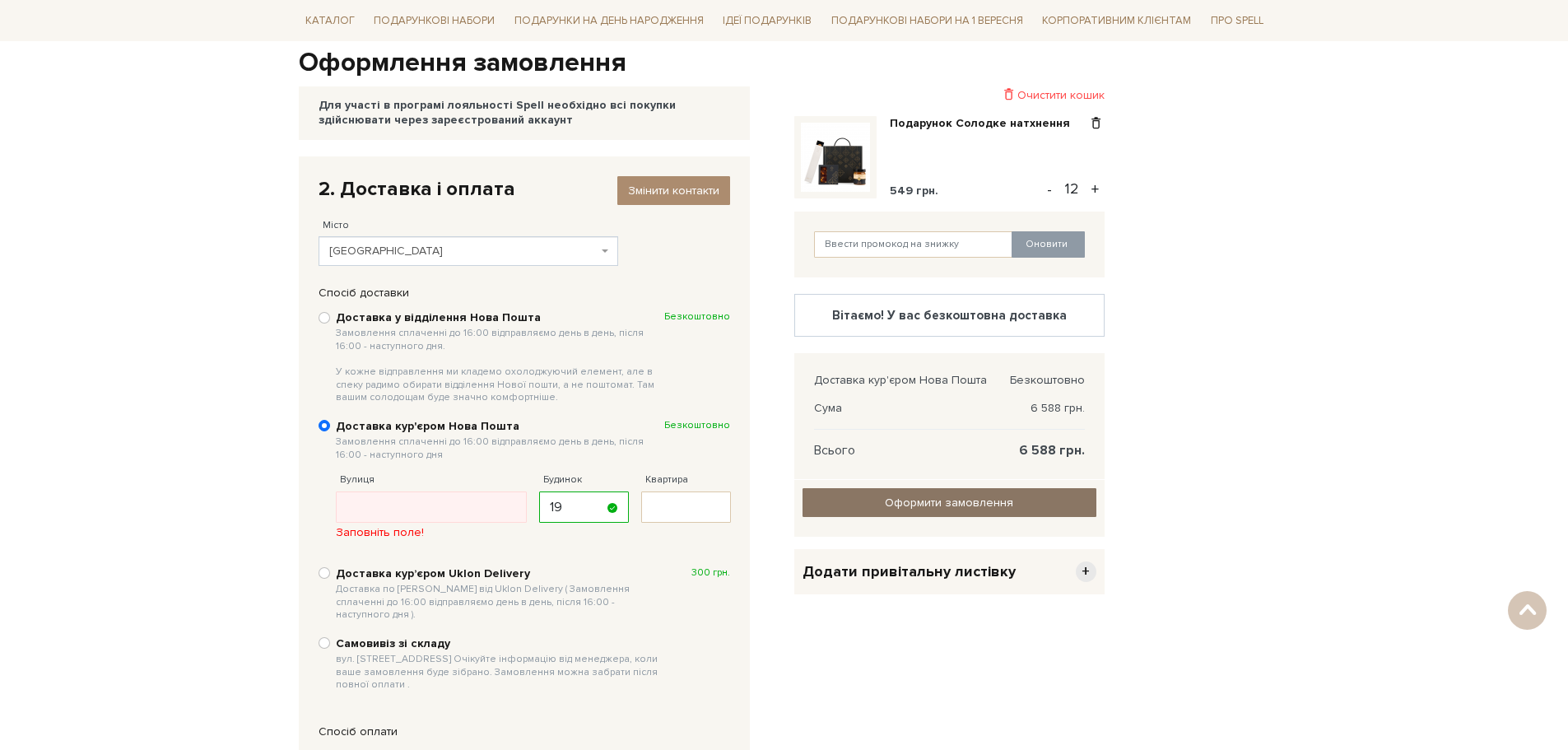
click at [925, 498] on span "Оформити замовлення" at bounding box center [949, 502] width 128 height 14
click at [367, 504] on input "Вулиця" at bounding box center [432, 506] width 192 height 31
type input "[PERSON_NAME]"
click at [844, 625] on div "Очистити кошик Подарунок Солодке натхнення 549 грн. - 12 + Оновити Вітаємо! У в…" at bounding box center [949, 486] width 330 height 659
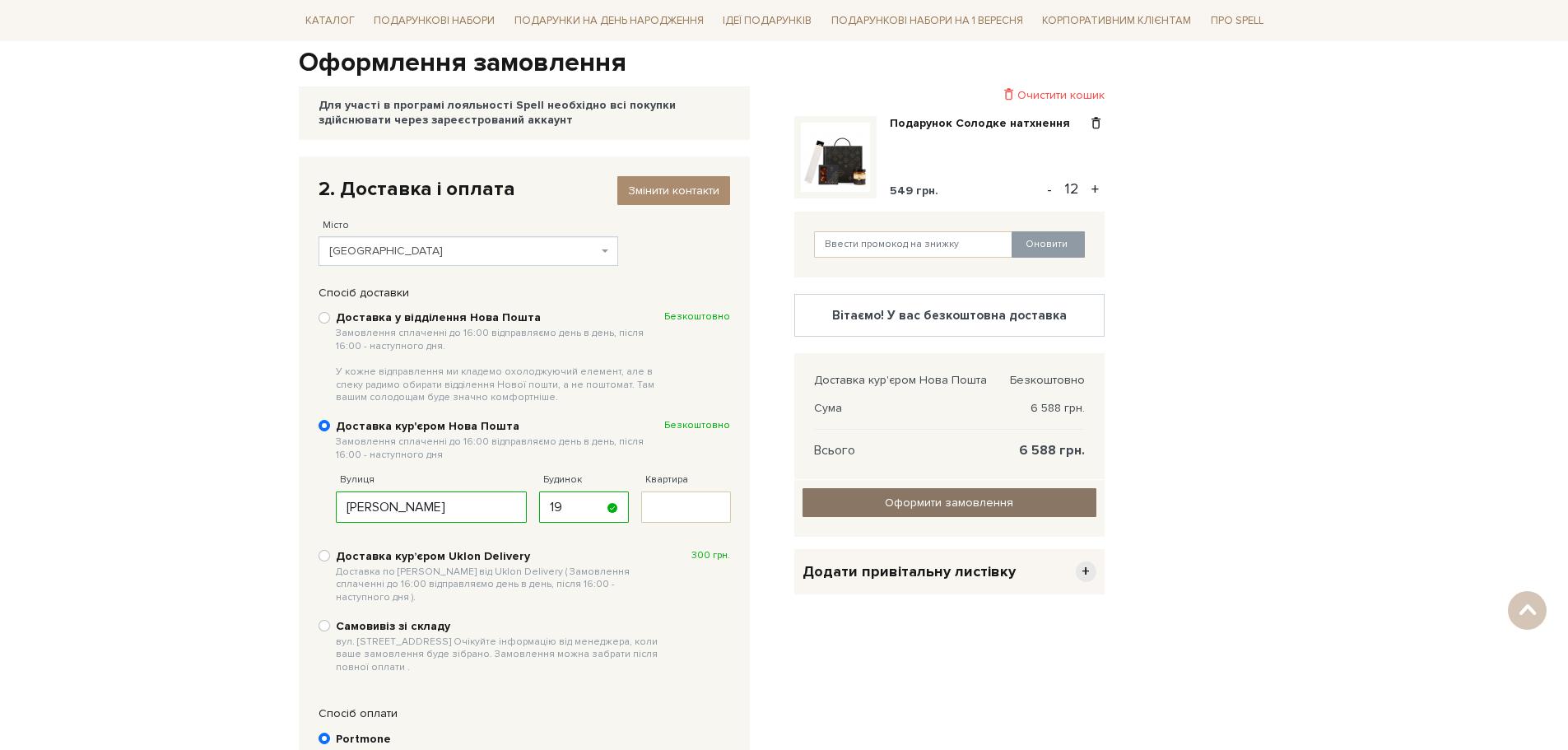
click at [917, 503] on span "Оформити замовлення" at bounding box center [949, 502] width 128 height 14
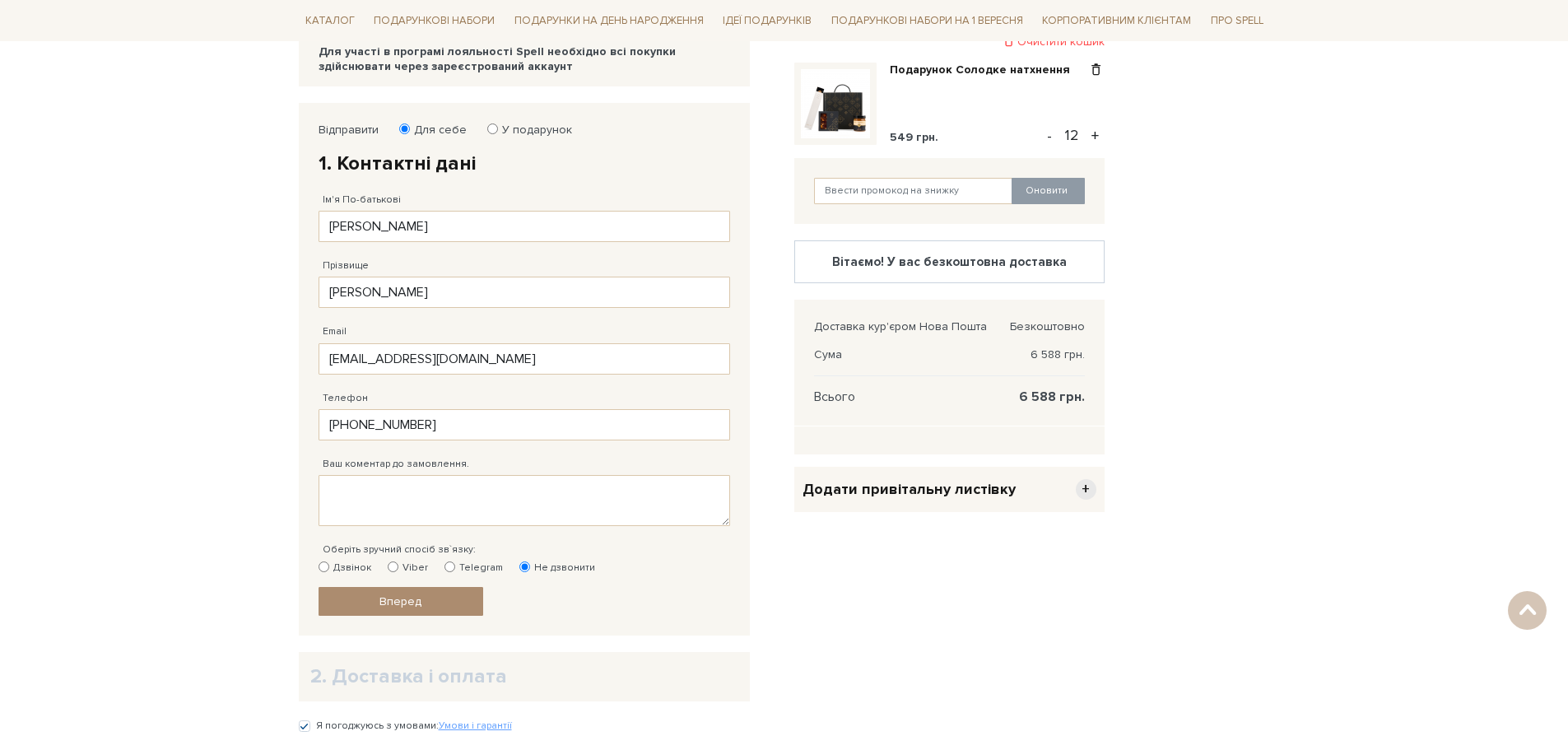
scroll to position [297, 0]
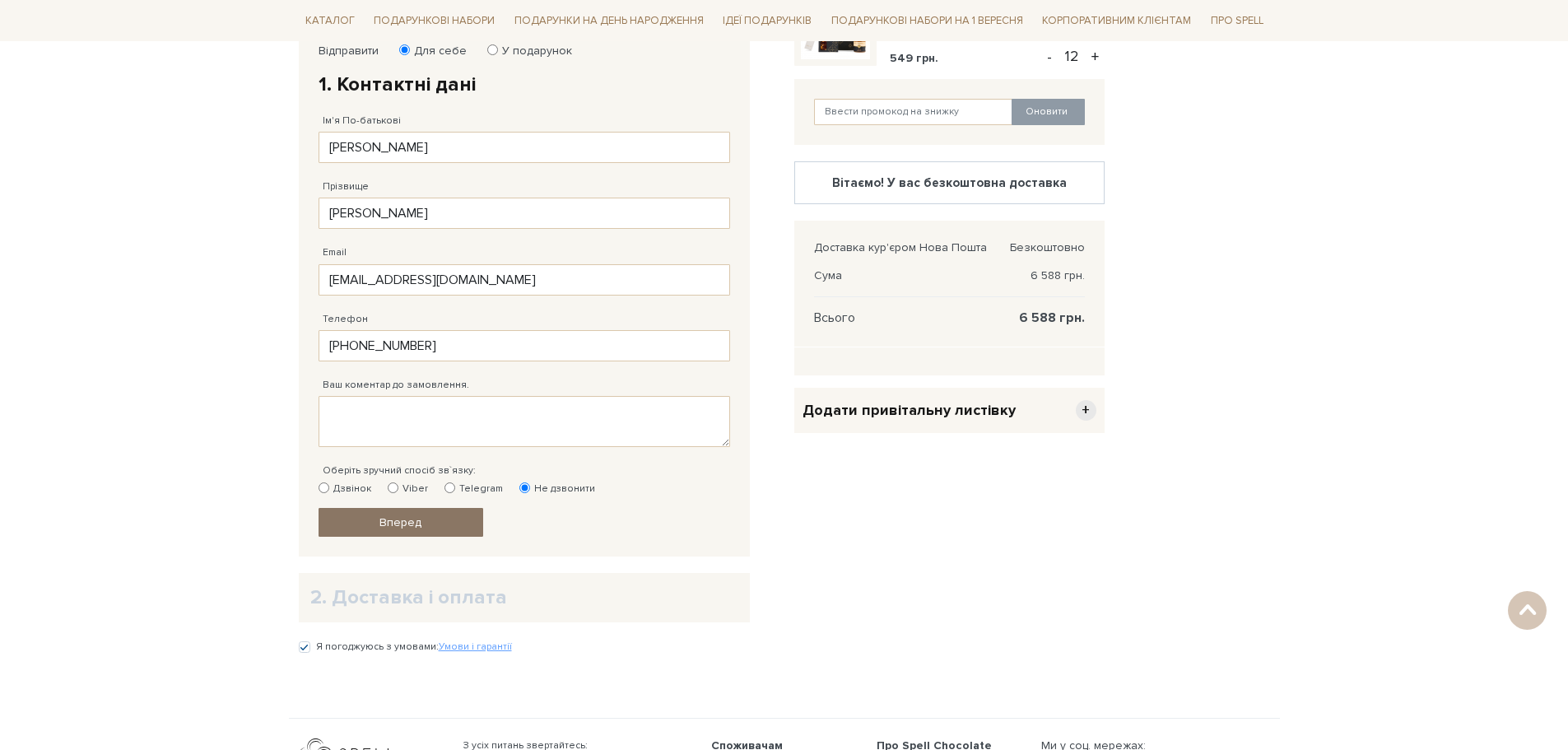
click at [397, 519] on span "Вперед" at bounding box center [400, 521] width 42 height 14
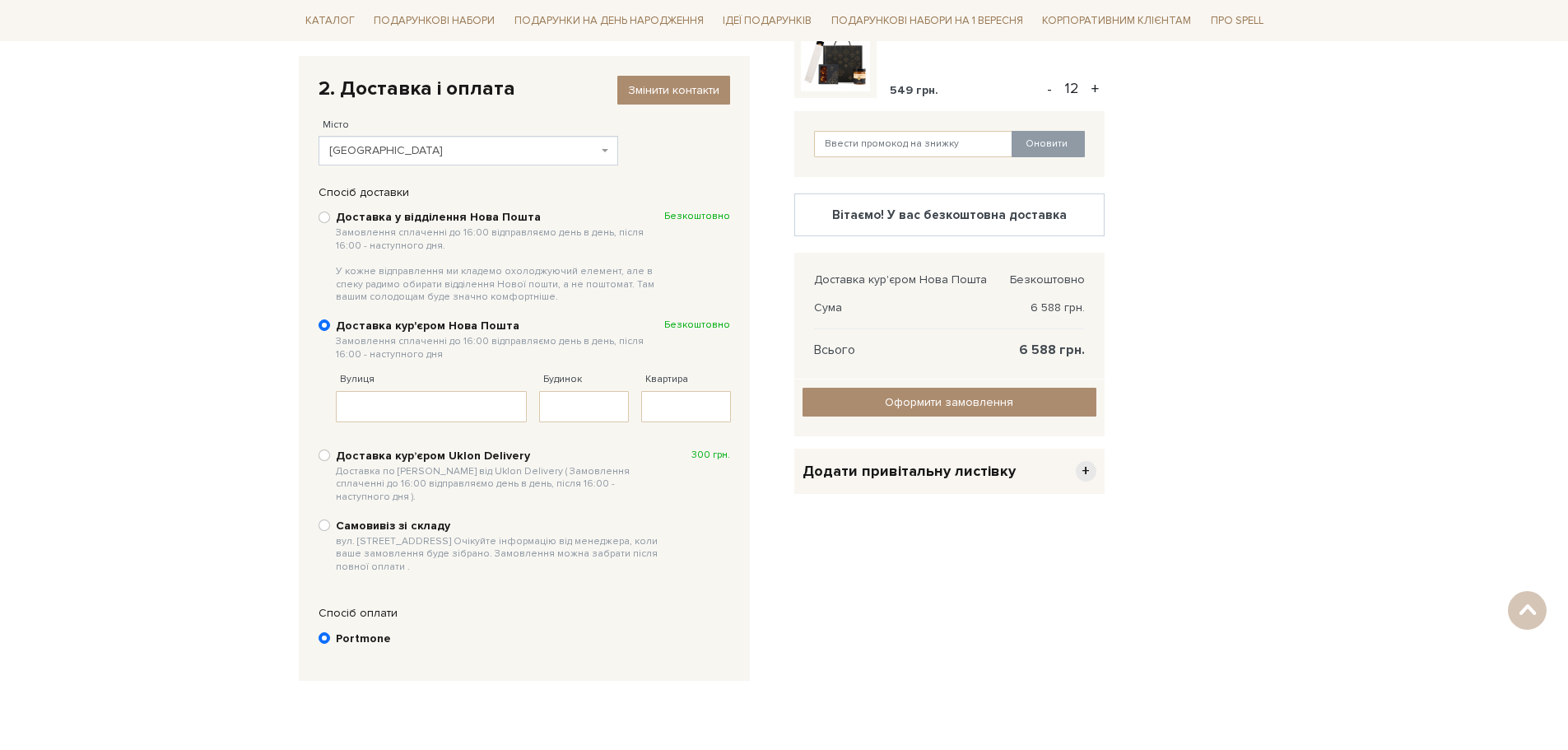
scroll to position [156, 0]
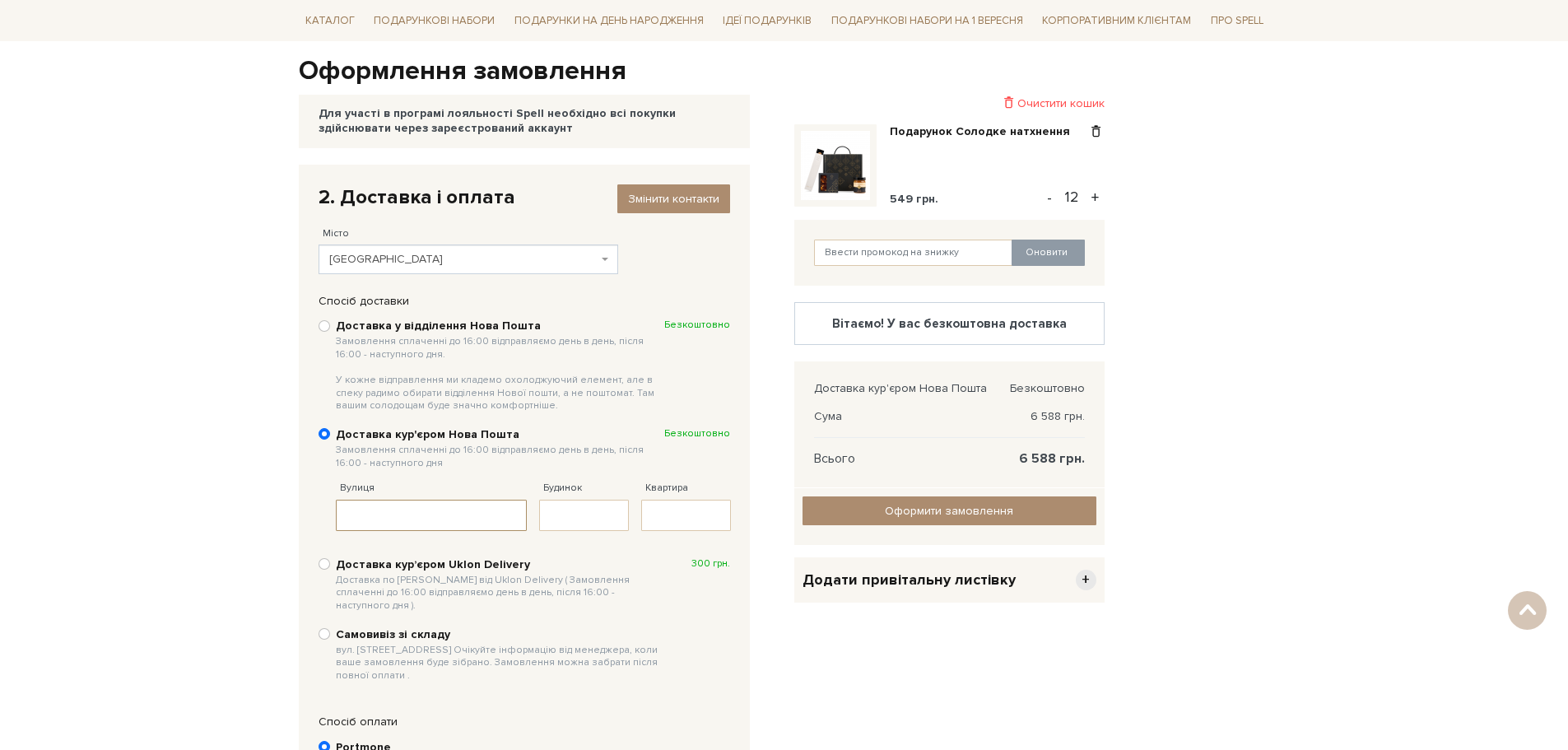
click at [428, 515] on input "Вулиця" at bounding box center [432, 515] width 192 height 31
type input "[PERSON_NAME]"
click at [573, 528] on input "Будинок" at bounding box center [584, 515] width 89 height 31
type input "19"
click at [935, 504] on span "Оформити замовлення" at bounding box center [949, 510] width 128 height 14
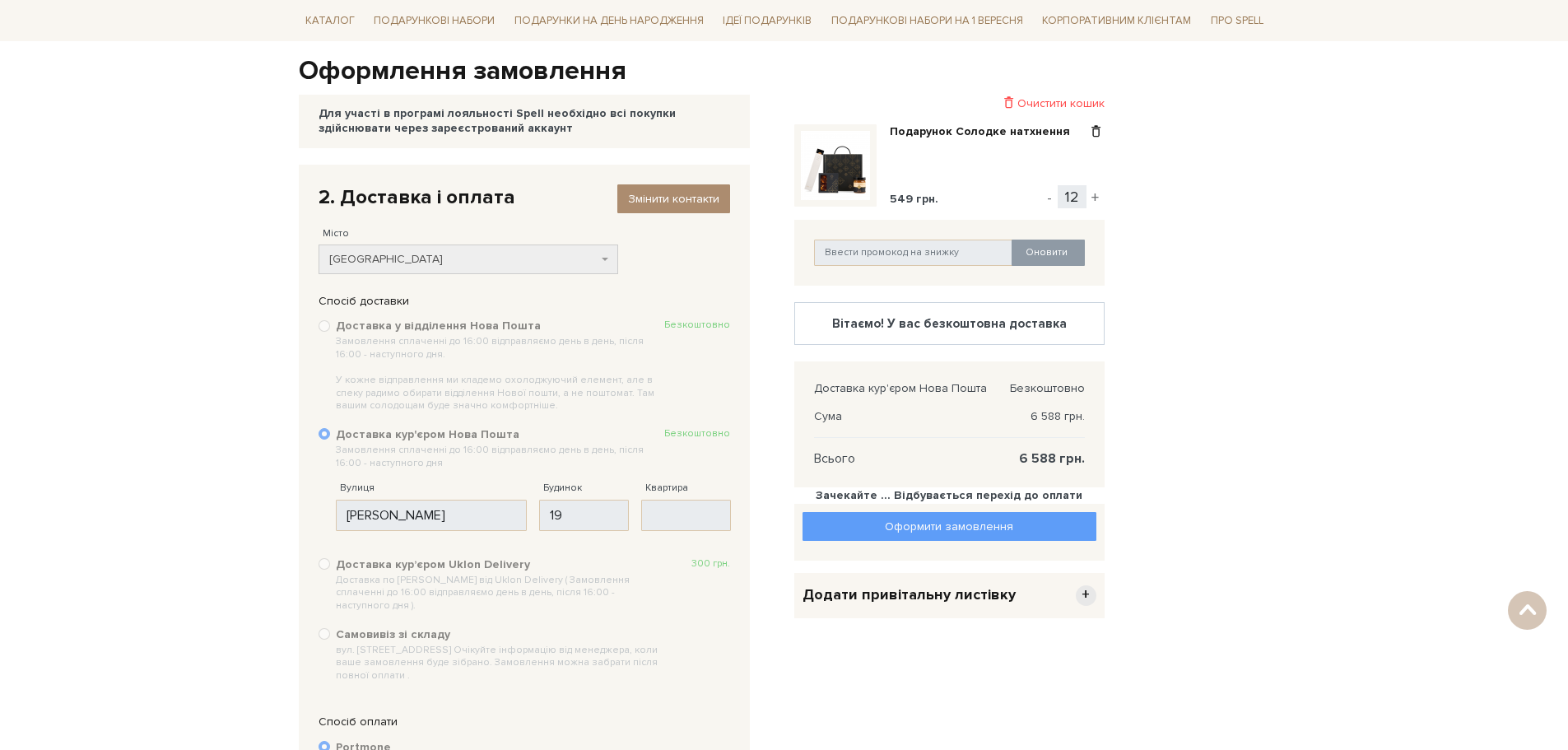
scroll to position [297, 0]
